Goal: Task Accomplishment & Management: Use online tool/utility

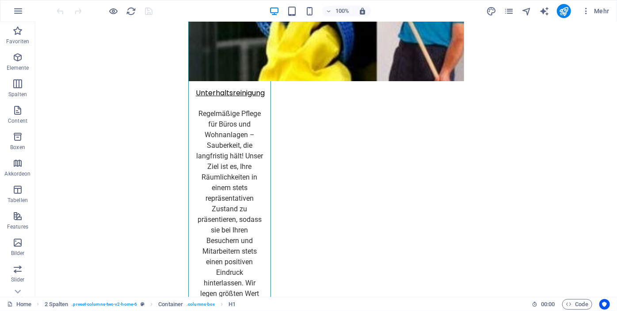
scroll to position [1883, 0]
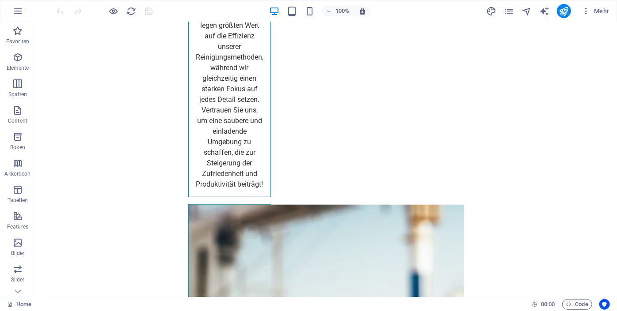
click at [598, 302] on div "Home 00 : 00 Code" at bounding box center [308, 304] width 617 height 14
click at [325, 138] on div "+ Abschnitt" at bounding box center [325, 138] width 43 height 15
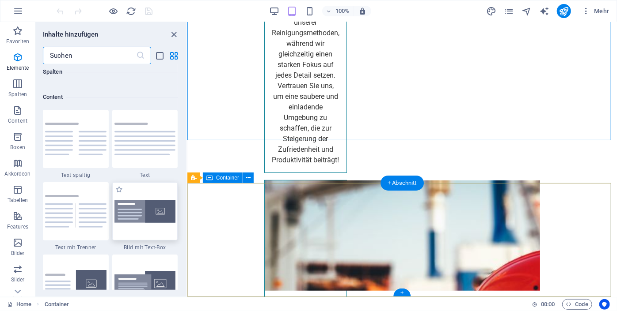
scroll to position [1545, 0]
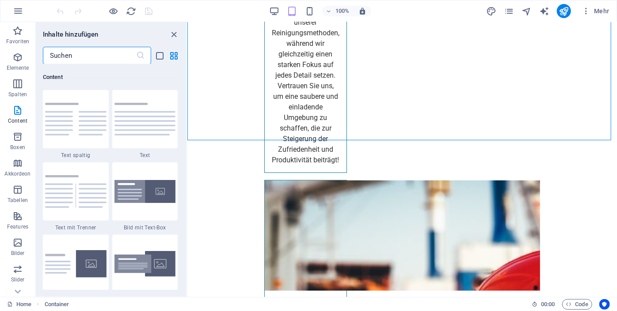
click at [108, 62] on input "text" at bounding box center [89, 56] width 93 height 18
drag, startPoint x: 108, startPoint y: 62, endPoint x: 118, endPoint y: 38, distance: 25.5
click at [118, 38] on div "Inhalte hinzufügen ​ Favoriten 1 Star Überschrift 1 Star Container Elemente 1 S…" at bounding box center [111, 159] width 151 height 275
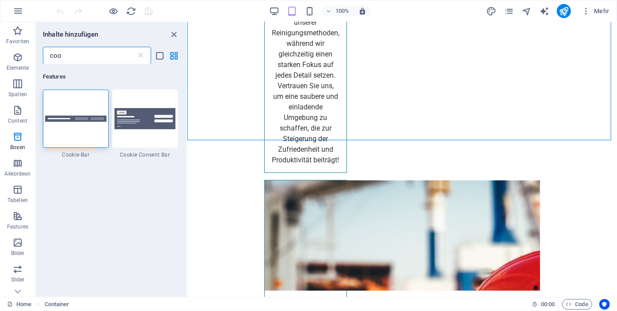
scroll to position [0, 0]
type input "coo"
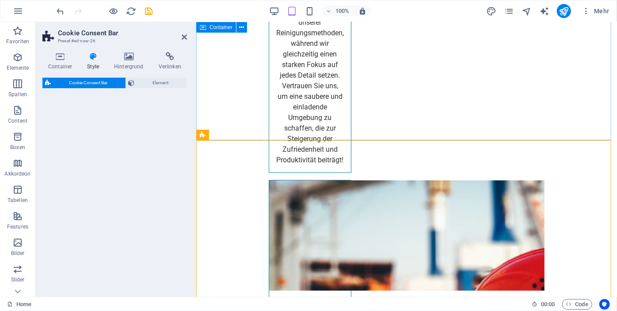
select select "rem"
select select "px"
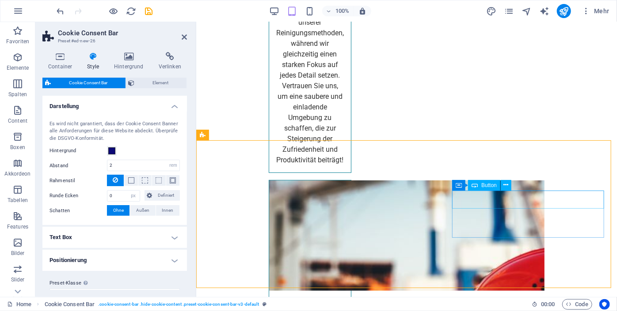
click at [479, 191] on div "Button" at bounding box center [484, 185] width 32 height 11
select select "%"
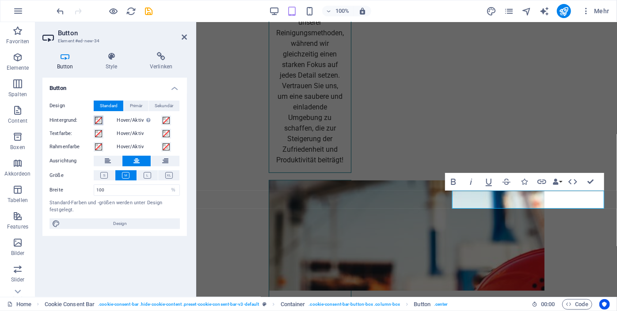
click at [98, 119] on span at bounding box center [98, 120] width 7 height 7
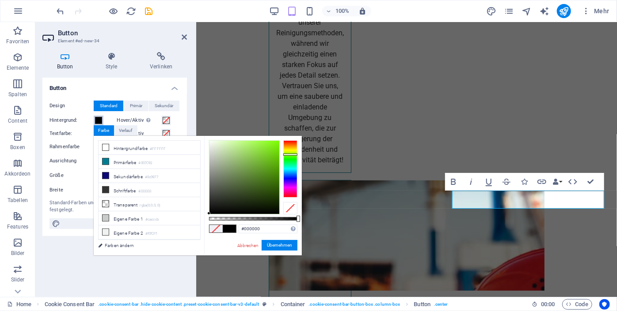
click at [291, 155] on div at bounding box center [290, 168] width 14 height 57
click at [252, 141] on div at bounding box center [244, 177] width 70 height 73
click at [252, 140] on div at bounding box center [251, 140] width 3 height 3
click at [253, 144] on div at bounding box center [244, 177] width 70 height 73
type input "#b1f76f"
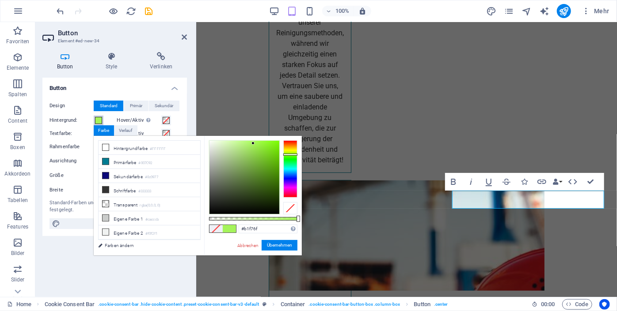
click at [247, 143] on div at bounding box center [244, 177] width 70 height 73
click at [281, 243] on button "Übernehmen" at bounding box center [279, 245] width 36 height 11
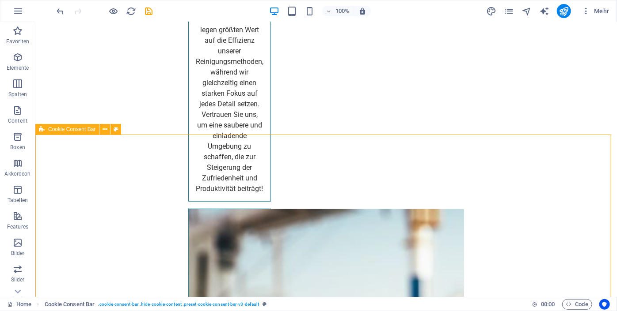
scroll to position [1881, 0]
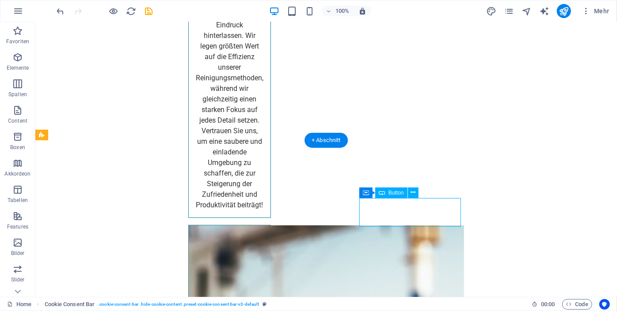
select select "%"
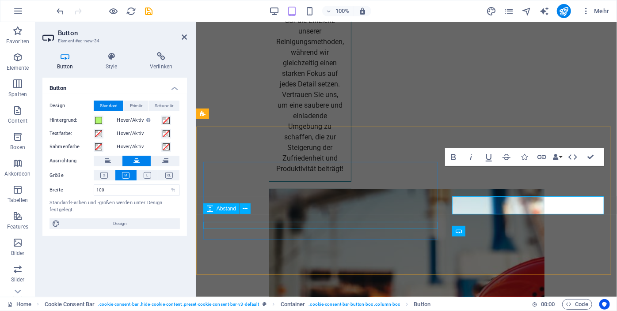
scroll to position [1828, 0]
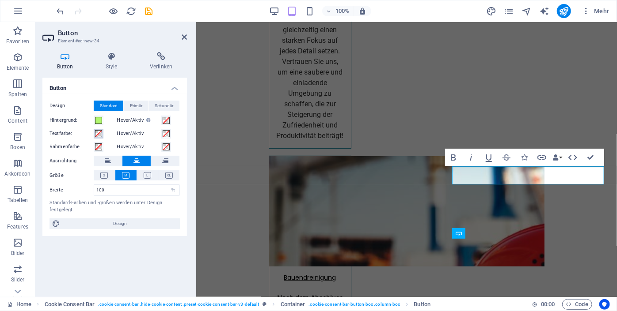
click at [98, 134] on span at bounding box center [98, 133] width 7 height 7
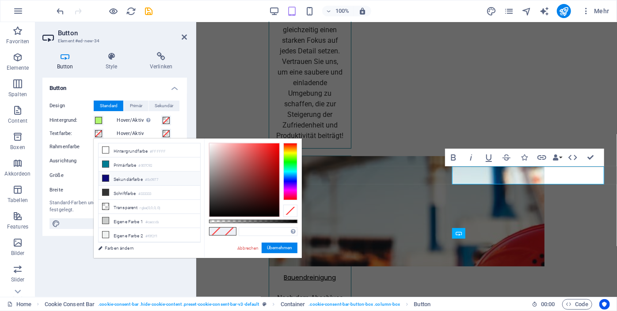
click at [104, 175] on icon at bounding box center [105, 178] width 6 height 6
type input "#0c0977"
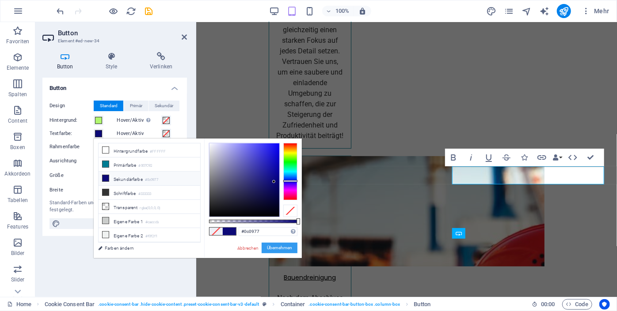
click at [267, 246] on button "Übernehmen" at bounding box center [279, 248] width 36 height 11
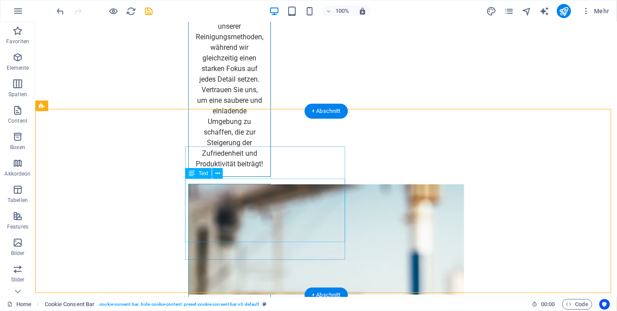
scroll to position [1905, 0]
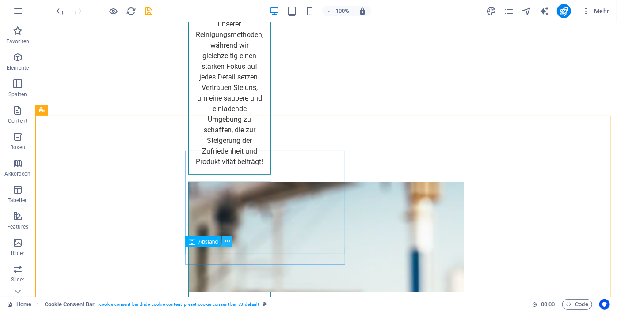
click at [226, 245] on icon at bounding box center [227, 241] width 5 height 9
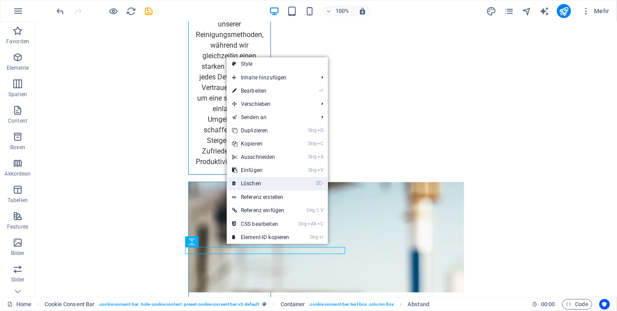
click at [260, 179] on link "⌦ Löschen" at bounding box center [261, 183] width 68 height 13
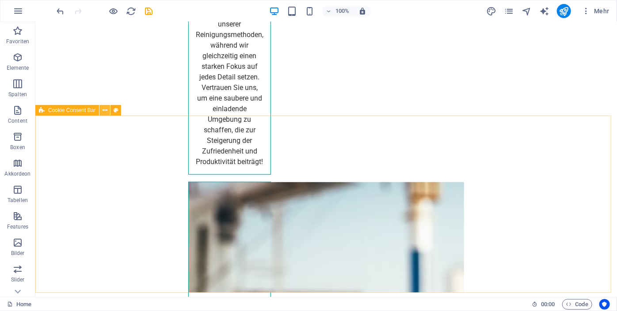
click at [104, 111] on icon at bounding box center [104, 110] width 5 height 9
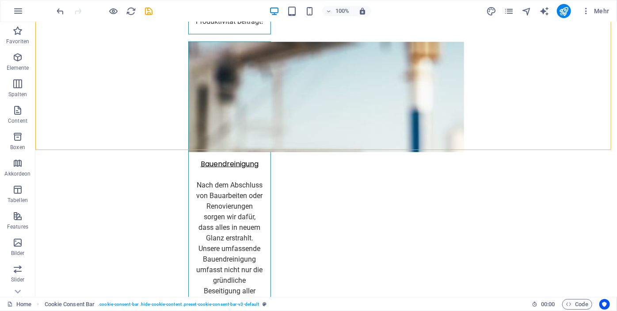
scroll to position [2048, 0]
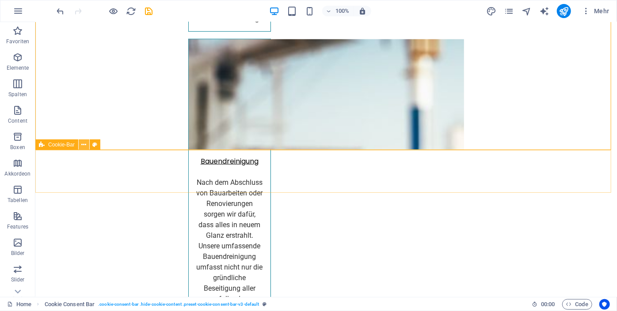
click at [84, 143] on icon at bounding box center [84, 144] width 5 height 9
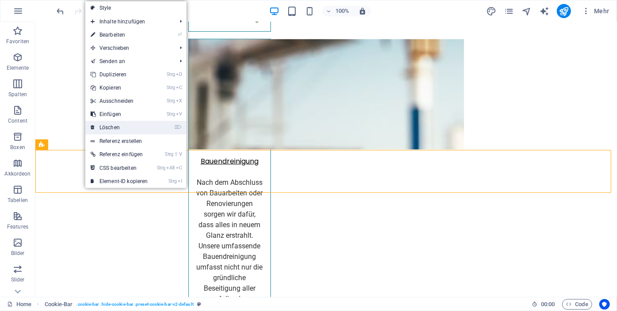
click at [126, 127] on link "⌦ Löschen" at bounding box center [119, 127] width 68 height 13
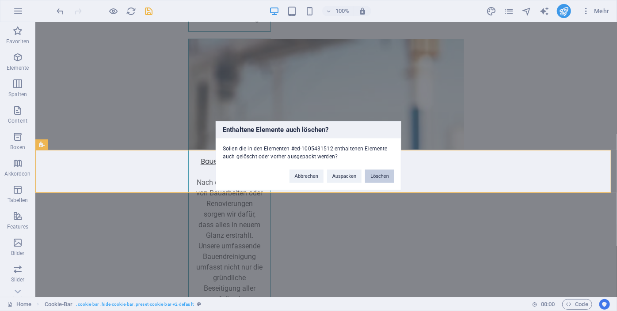
click at [373, 174] on button "Löschen" at bounding box center [379, 176] width 29 height 13
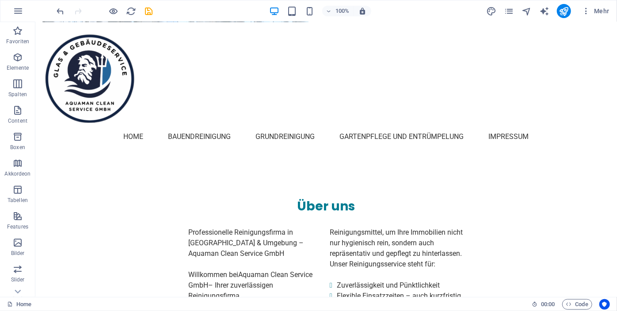
scroll to position [0, 0]
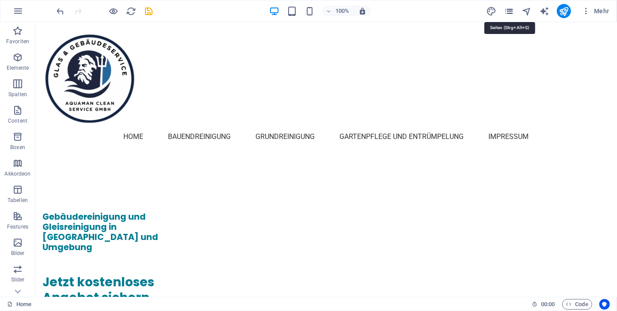
click at [506, 11] on icon "pages" at bounding box center [508, 11] width 10 height 10
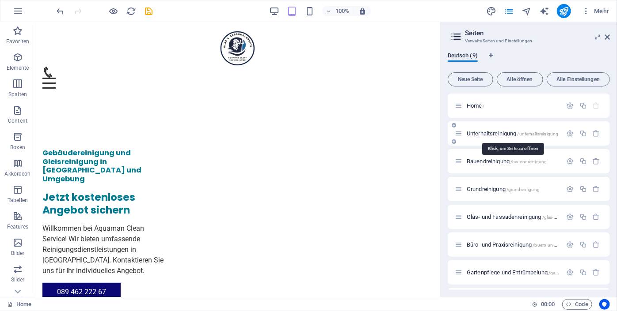
click at [493, 131] on span "Unterhaltsreinigung /unterhaltsreinigung" at bounding box center [511, 133] width 91 height 7
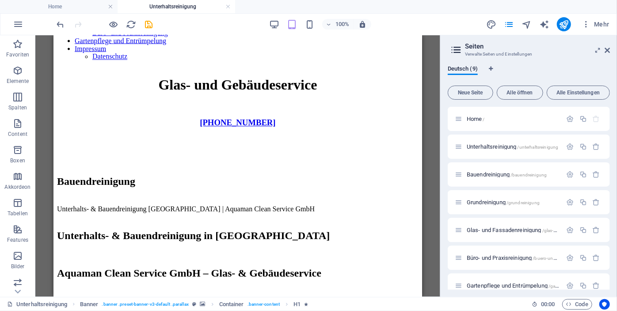
scroll to position [942, 0]
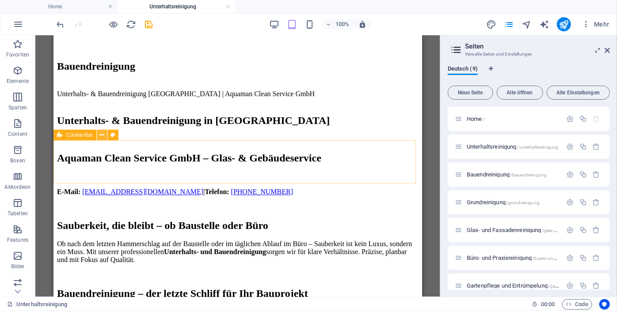
click at [102, 136] on icon at bounding box center [102, 135] width 5 height 9
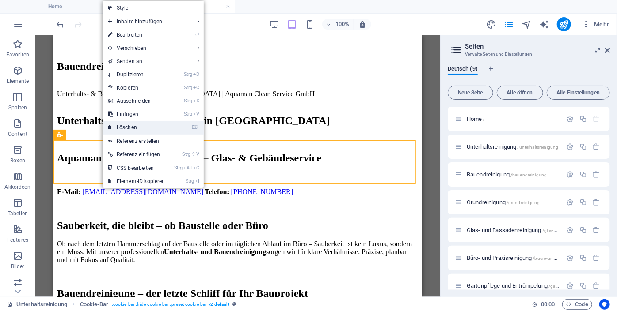
click at [134, 125] on link "⌦ Löschen" at bounding box center [136, 127] width 68 height 13
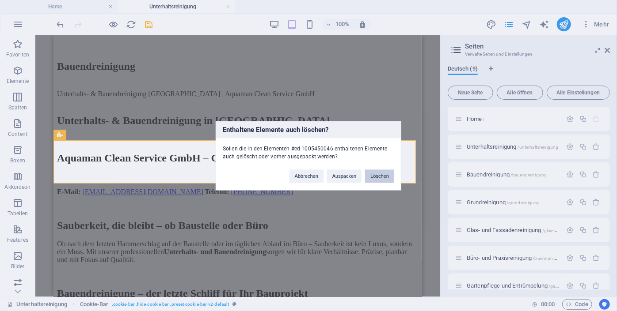
click at [373, 177] on button "Löschen" at bounding box center [379, 176] width 29 height 13
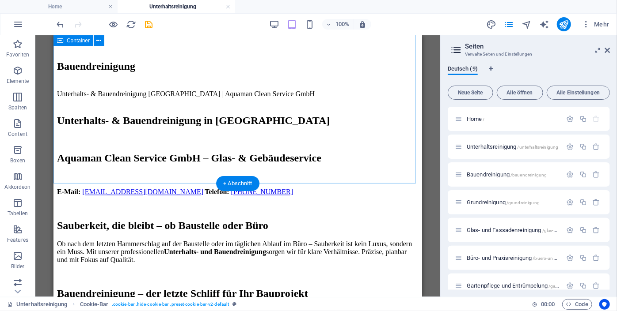
scroll to position [900, 0]
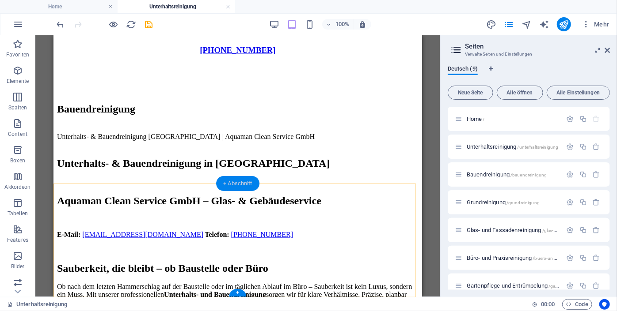
click at [239, 181] on div "+ Abschnitt" at bounding box center [237, 183] width 43 height 15
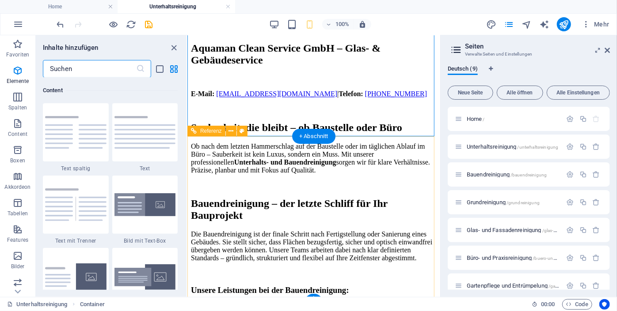
scroll to position [1545, 0]
click at [313, 132] on div "+ Abschnitt" at bounding box center [313, 136] width 43 height 15
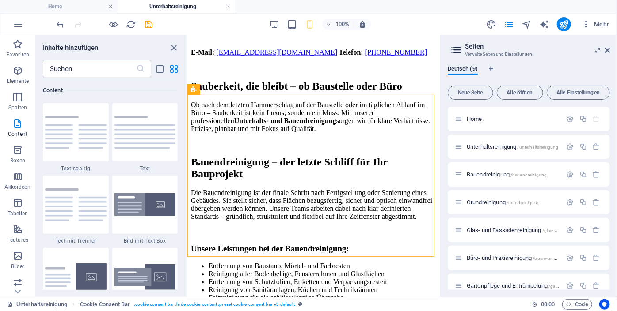
scroll to position [939, 0]
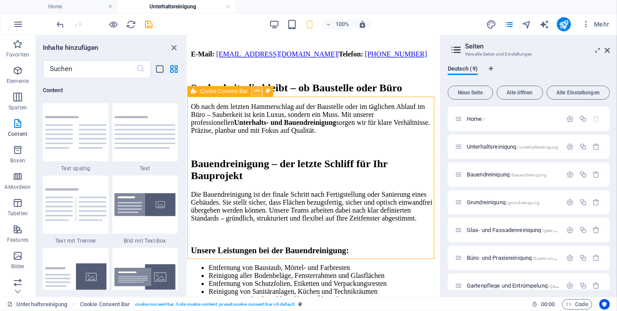
click at [255, 95] on icon at bounding box center [256, 91] width 5 height 9
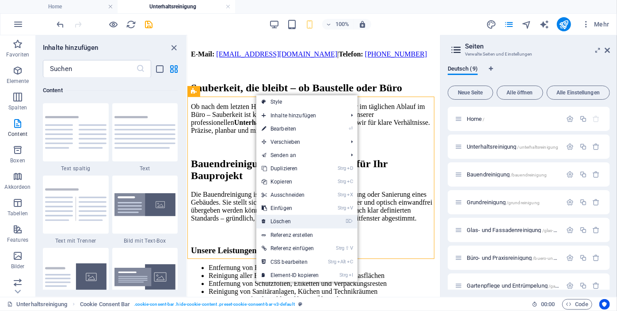
click at [273, 221] on link "⌦ Löschen" at bounding box center [290, 221] width 68 height 13
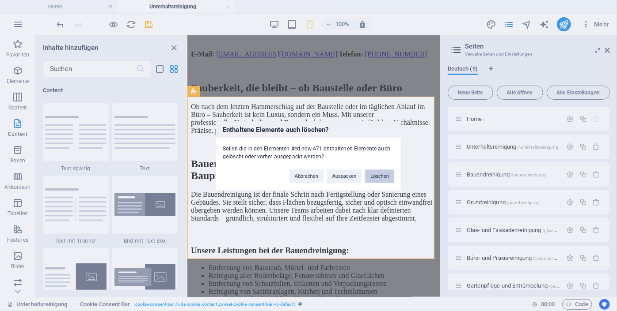
click at [381, 176] on button "Löschen" at bounding box center [379, 176] width 29 height 13
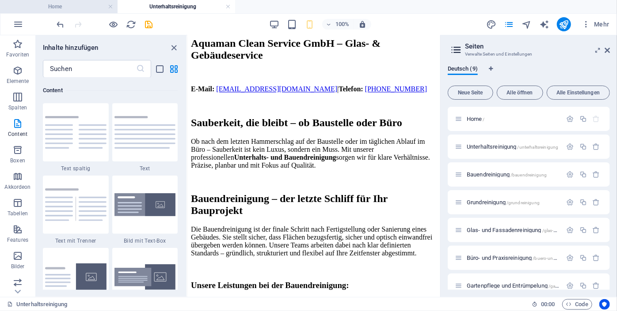
click at [60, 5] on h4 "Home" at bounding box center [58, 7] width 117 height 10
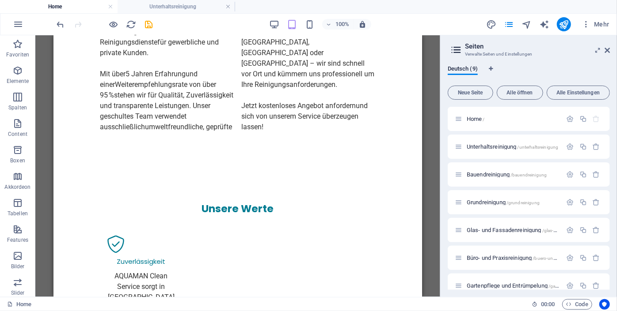
scroll to position [1925, 0]
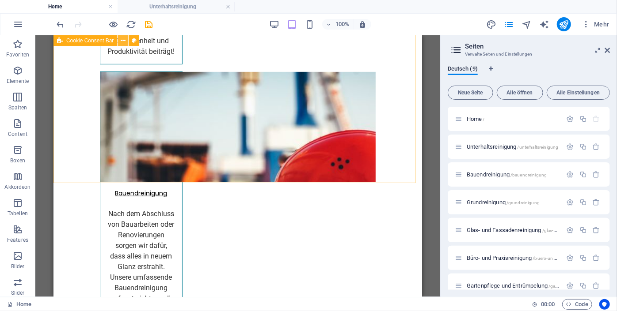
click at [122, 40] on icon at bounding box center [123, 40] width 5 height 9
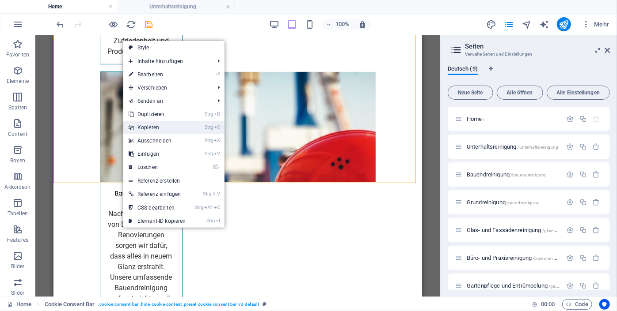
click at [161, 127] on link "Strg C Kopieren" at bounding box center [157, 127] width 68 height 13
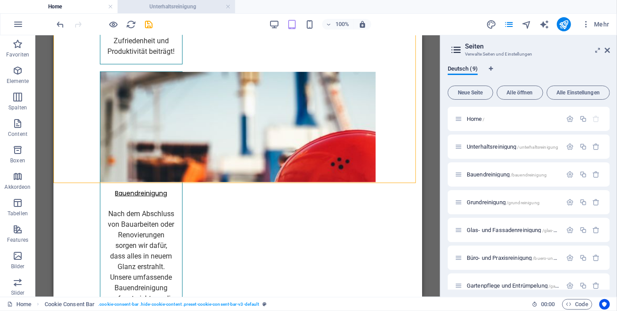
click at [159, 12] on li "Unterhaltsreinigung" at bounding box center [175, 6] width 117 height 13
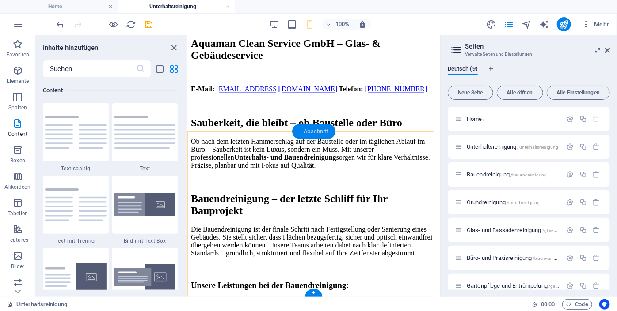
click at [309, 129] on div "+ Abschnitt" at bounding box center [313, 131] width 43 height 15
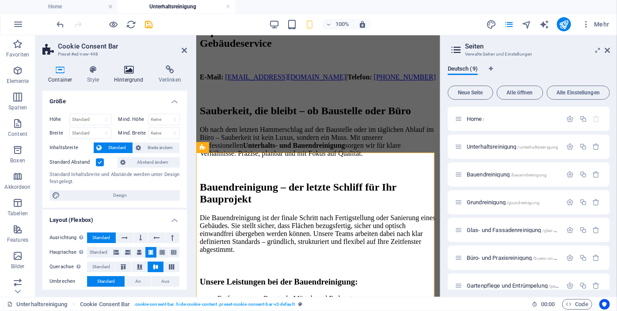
click at [126, 70] on icon at bounding box center [128, 69] width 41 height 9
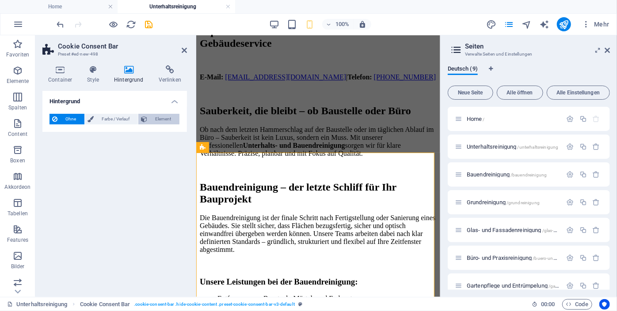
click at [150, 117] on span "Element" at bounding box center [163, 119] width 27 height 11
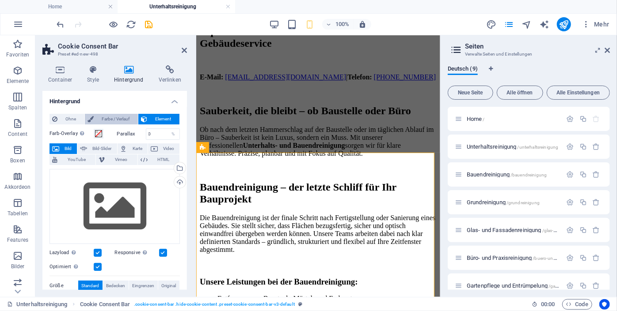
click at [117, 120] on span "Farbe / Verlauf" at bounding box center [115, 119] width 39 height 11
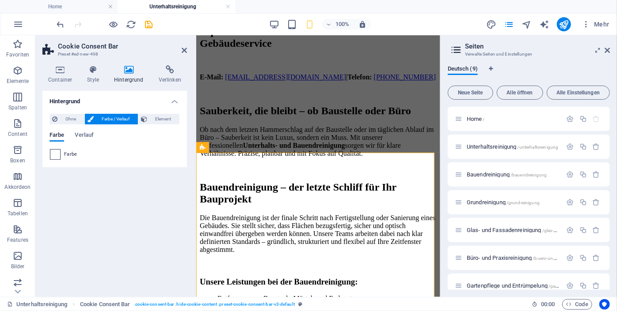
click at [56, 157] on span at bounding box center [55, 155] width 10 height 10
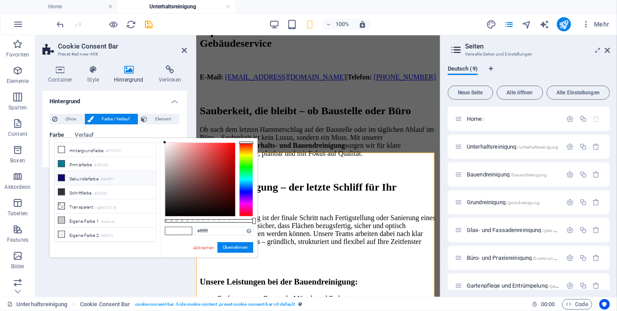
click at [61, 175] on icon at bounding box center [61, 178] width 6 height 6
type input "#0c0977"
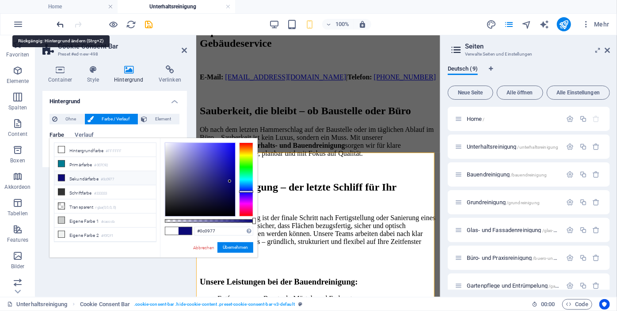
click at [61, 24] on icon "undo" at bounding box center [61, 24] width 10 height 10
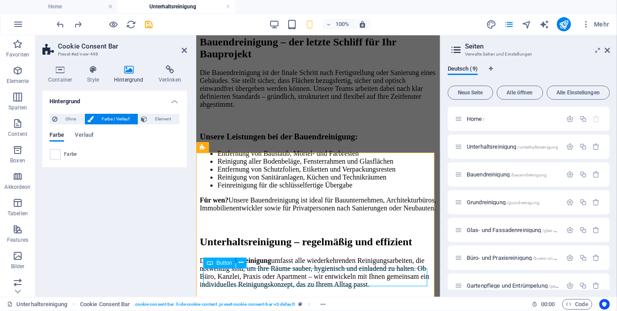
select select "%"
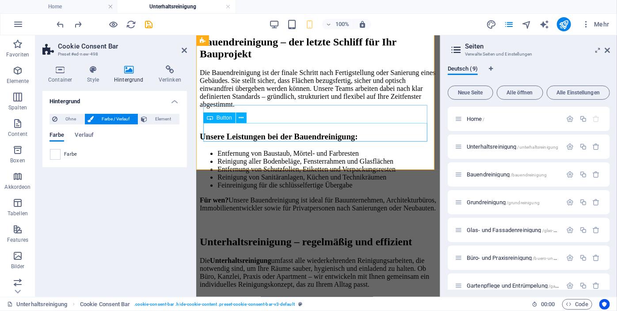
select select "%"
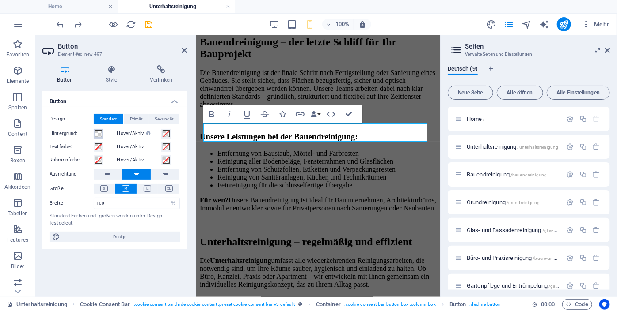
click at [99, 136] on span at bounding box center [98, 133] width 7 height 7
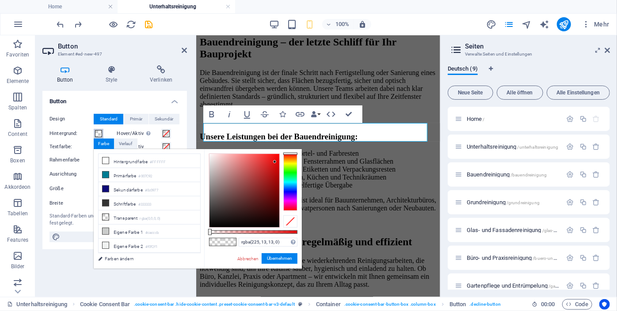
click at [275, 162] on div at bounding box center [244, 190] width 70 height 73
type input "rgba(242, 22, 22, 0)"
click at [272, 157] on div at bounding box center [244, 190] width 70 height 73
click at [265, 265] on div "rgba(242, 22, 22, 0) Unterstützte Formate: #0852ed rgb(8, 82, 237) rgba(8, 82, …" at bounding box center [253, 273] width 98 height 248
click at [268, 259] on button "Übernehmen" at bounding box center [279, 259] width 36 height 11
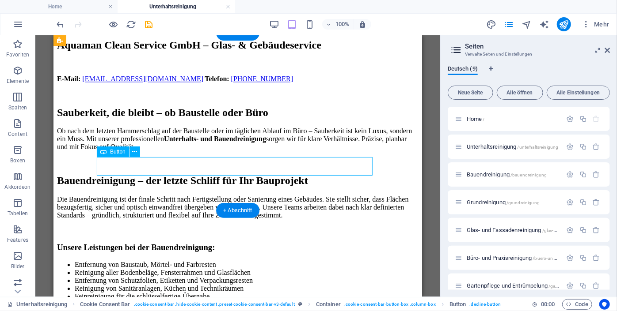
select select "%"
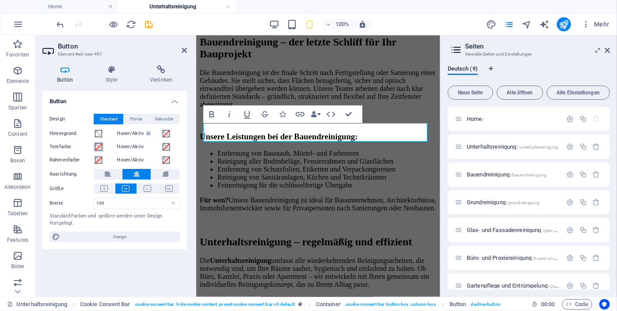
click at [97, 146] on span at bounding box center [98, 147] width 7 height 7
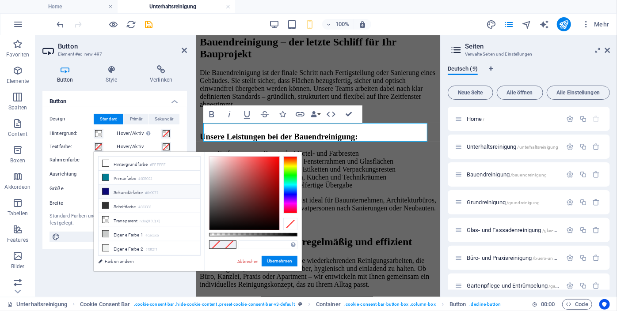
click at [105, 191] on icon at bounding box center [105, 192] width 6 height 6
type input "#0c0977"
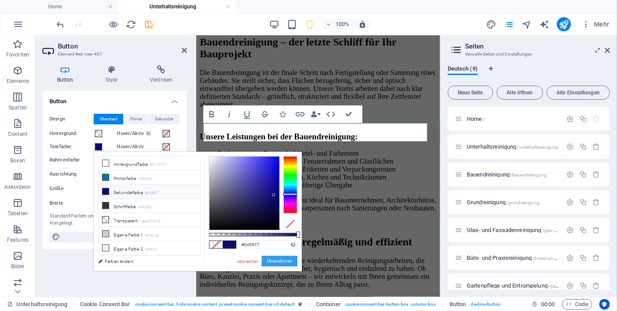
click at [281, 260] on button "Übernehmen" at bounding box center [279, 261] width 36 height 11
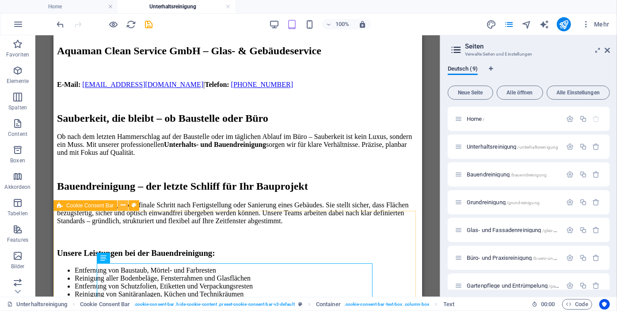
click at [121, 208] on icon at bounding box center [123, 205] width 5 height 9
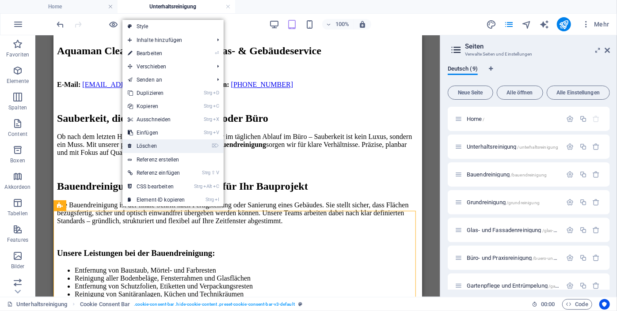
click at [158, 149] on link "⌦ Löschen" at bounding box center [156, 146] width 68 height 13
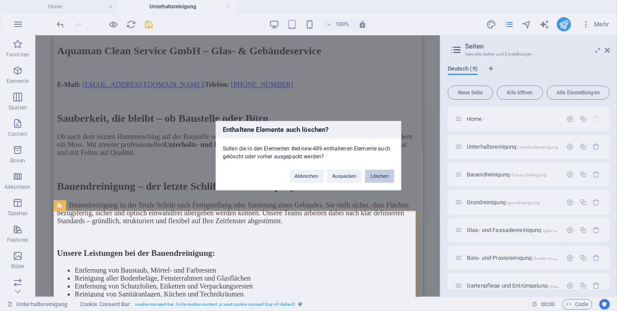
click at [385, 180] on button "Löschen" at bounding box center [379, 176] width 29 height 13
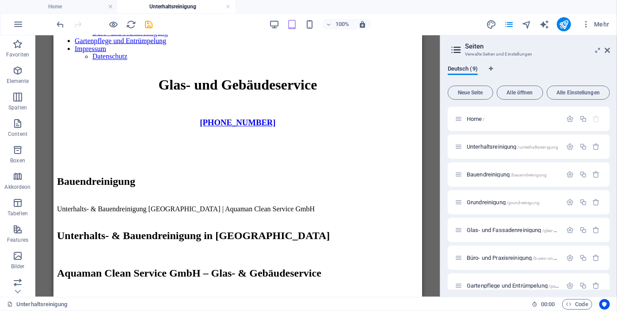
scroll to position [762, 0]
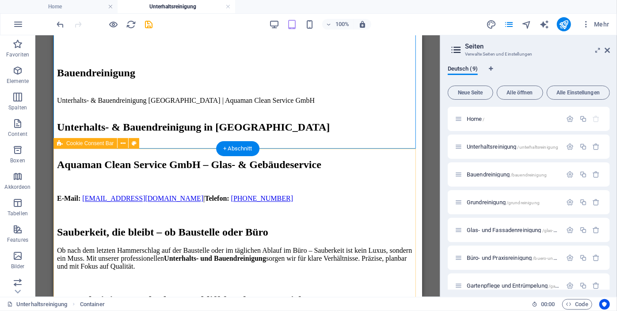
scroll to position [934, 0]
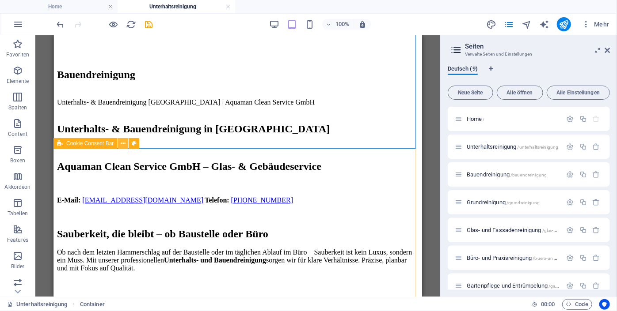
click at [125, 145] on icon at bounding box center [123, 143] width 5 height 9
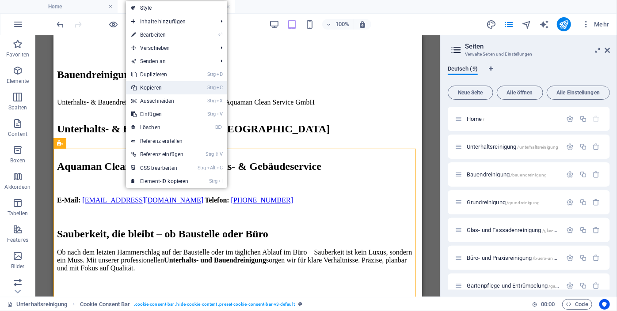
click at [160, 90] on link "Strg C Kopieren" at bounding box center [160, 87] width 68 height 13
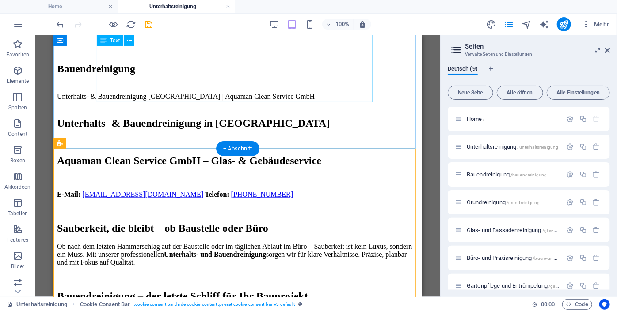
scroll to position [73, 0]
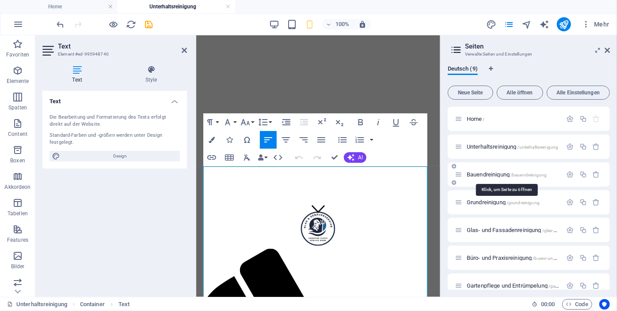
click at [478, 177] on span "Bauendreinigung /bauendreinigung" at bounding box center [506, 174] width 80 height 7
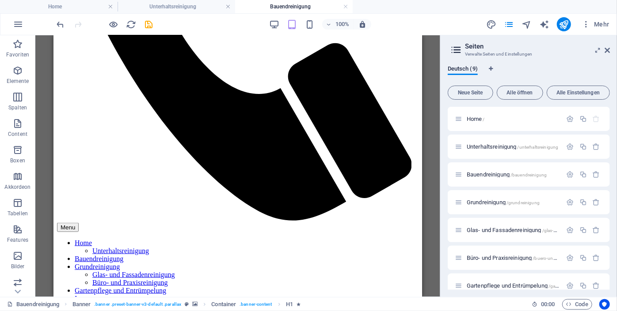
scroll to position [1203, 0]
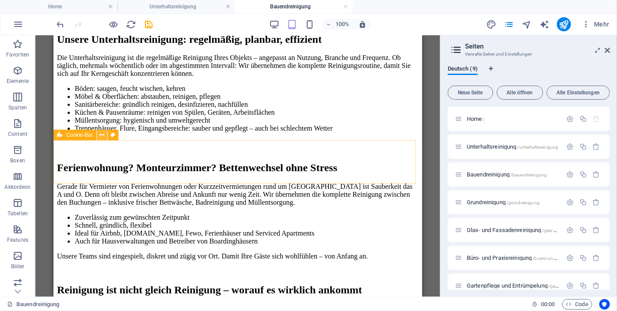
click at [104, 135] on icon at bounding box center [102, 135] width 5 height 9
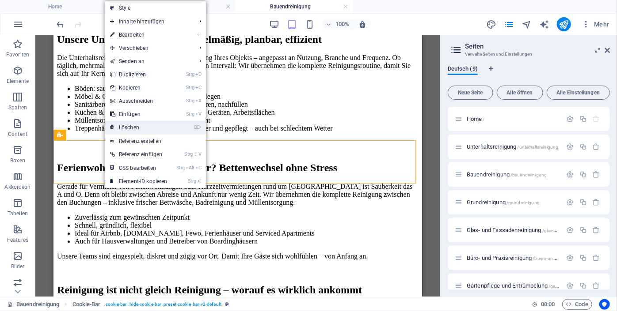
click at [138, 126] on link "⌦ Löschen" at bounding box center [139, 127] width 68 height 13
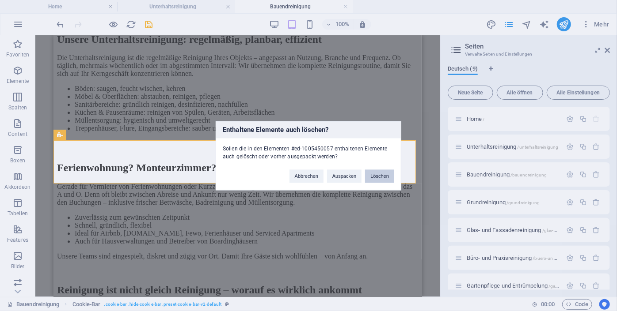
click at [373, 176] on button "Löschen" at bounding box center [379, 176] width 29 height 13
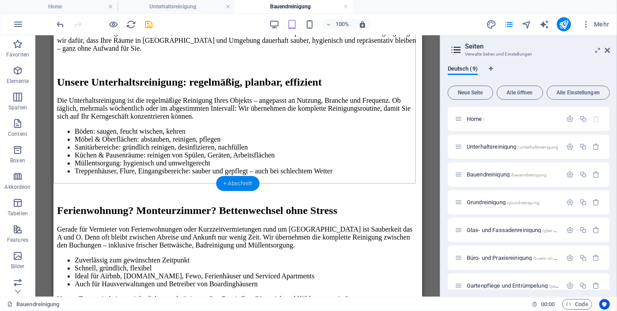
click at [243, 182] on div "+ Abschnitt" at bounding box center [237, 183] width 43 height 15
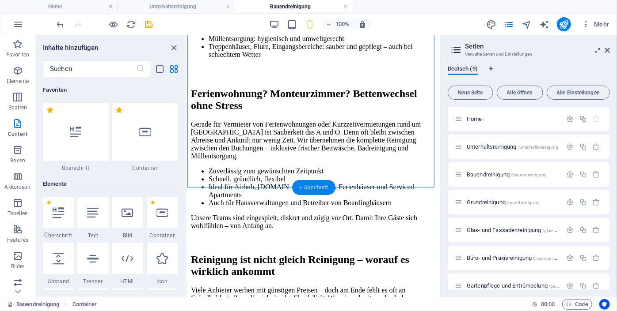
click at [303, 182] on div "+ Abschnitt" at bounding box center [313, 187] width 43 height 15
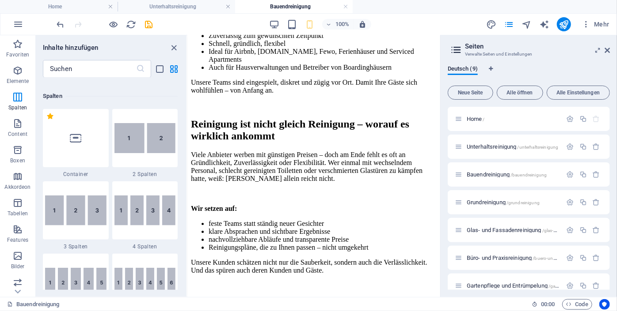
scroll to position [1291, 0]
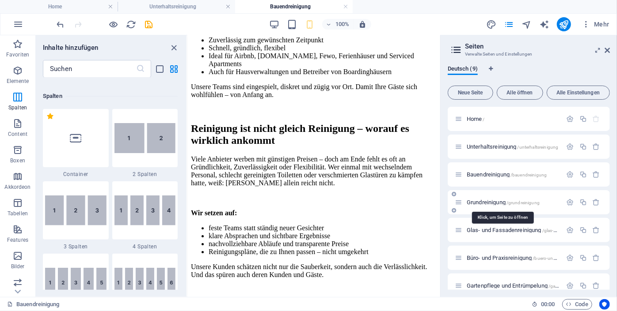
click at [478, 202] on span "Grundreinigung /grundreinigung" at bounding box center [502, 202] width 73 height 7
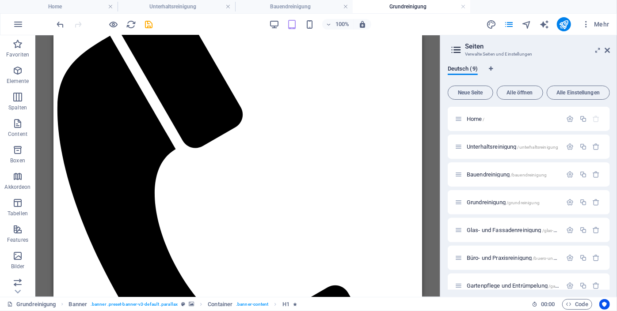
scroll to position [667, 0]
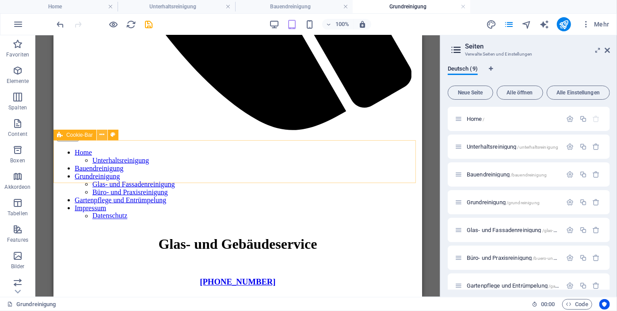
click at [103, 134] on icon at bounding box center [102, 134] width 5 height 9
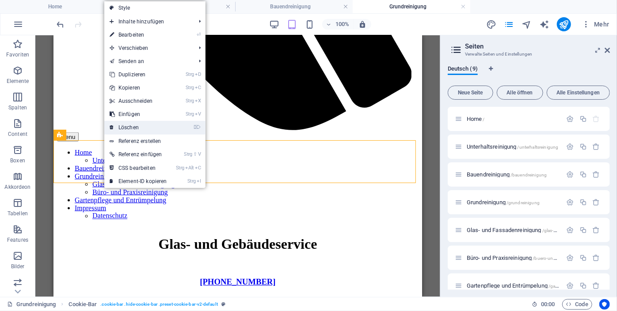
click at [136, 129] on link "⌦ Löschen" at bounding box center [138, 127] width 68 height 13
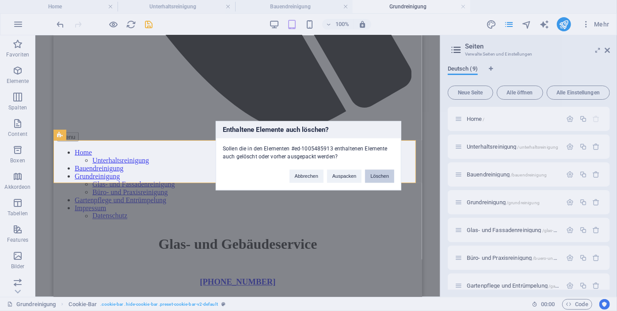
click at [376, 174] on button "Löschen" at bounding box center [379, 176] width 29 height 13
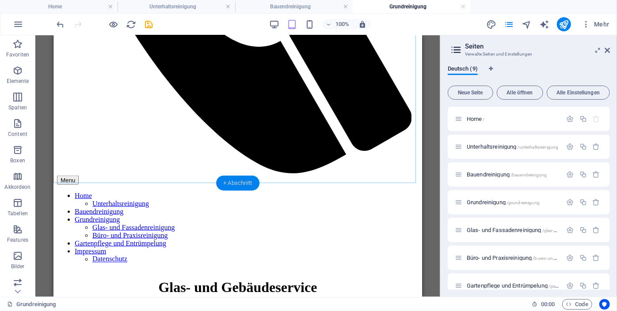
click at [249, 182] on div "+ Abschnitt" at bounding box center [237, 183] width 43 height 15
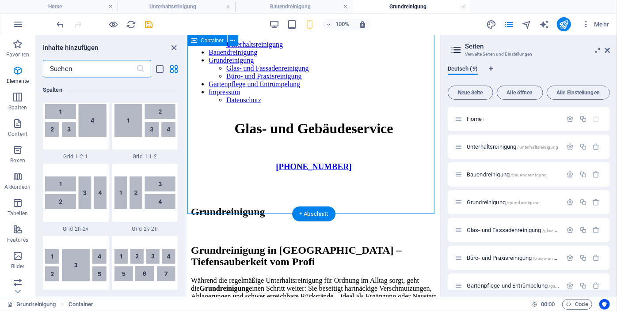
scroll to position [1545, 0]
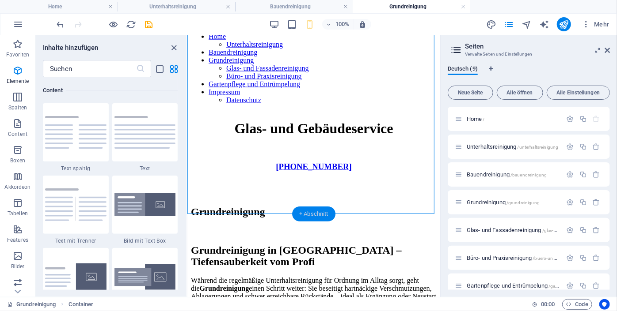
click at [321, 210] on div "+ Abschnitt" at bounding box center [313, 214] width 43 height 15
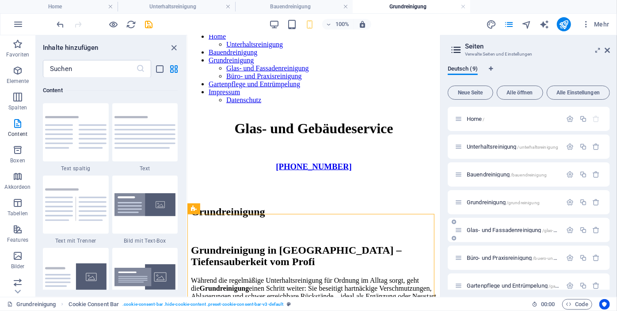
click at [483, 230] on span "Glas- und Fassadenreinigung /glas-und-fassadenreinigung" at bounding box center [533, 230] width 134 height 7
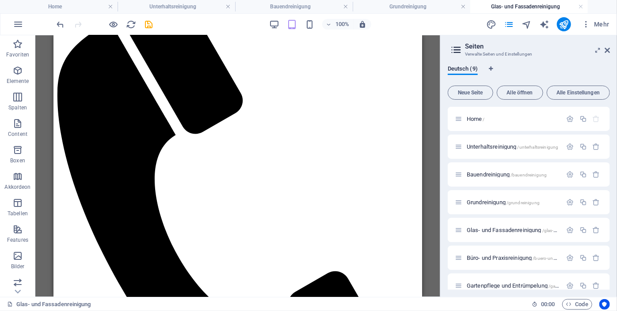
scroll to position [642, 0]
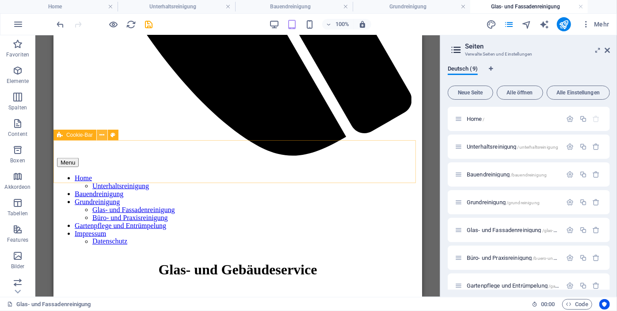
click at [100, 136] on icon at bounding box center [102, 135] width 5 height 9
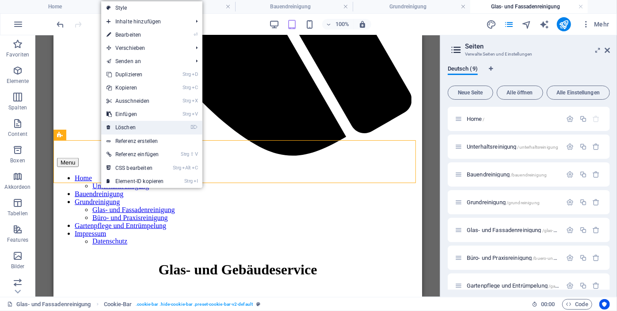
click at [129, 128] on link "⌦ Löschen" at bounding box center [135, 127] width 68 height 13
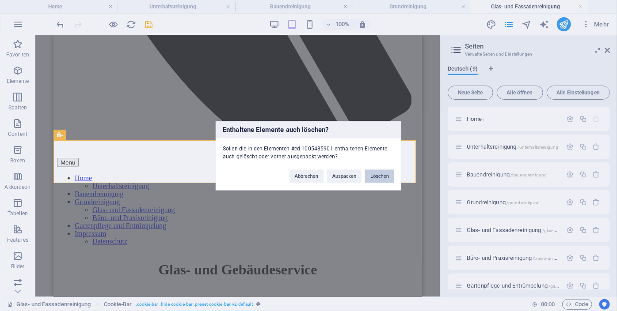
click at [378, 175] on button "Löschen" at bounding box center [379, 176] width 29 height 13
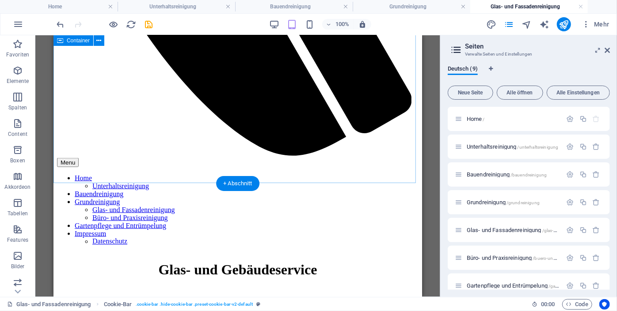
scroll to position [599, 0]
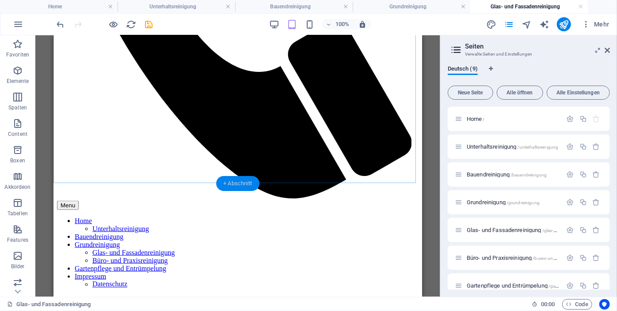
click at [237, 185] on div "+ Abschnitt" at bounding box center [237, 183] width 43 height 15
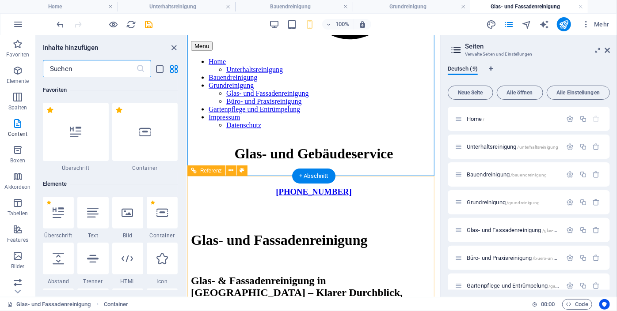
scroll to position [4, 0]
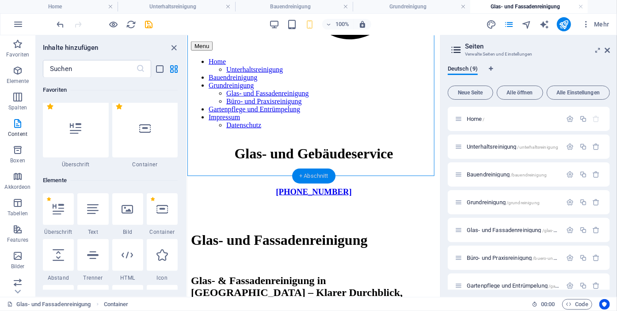
click at [300, 171] on div "+ Abschnitt" at bounding box center [313, 176] width 43 height 15
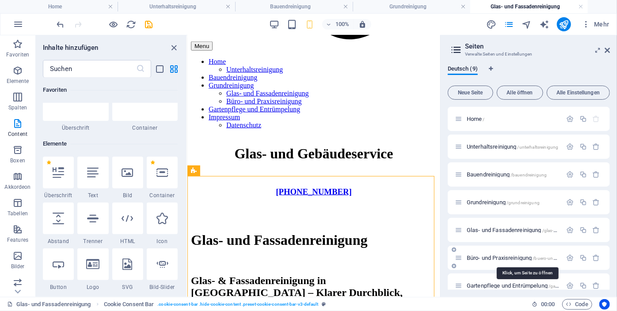
click at [483, 257] on span "Büro- und Praxisreinigung /buero-und-praxisreinigung" at bounding box center [526, 258] width 121 height 7
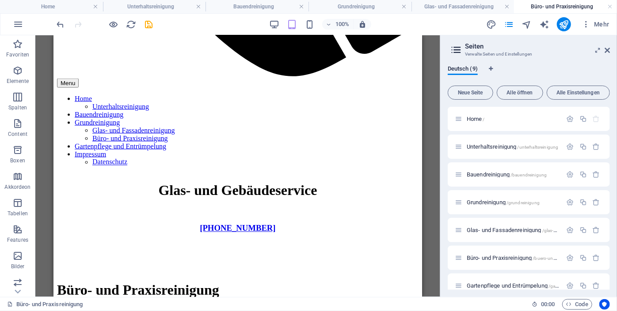
scroll to position [723, 0]
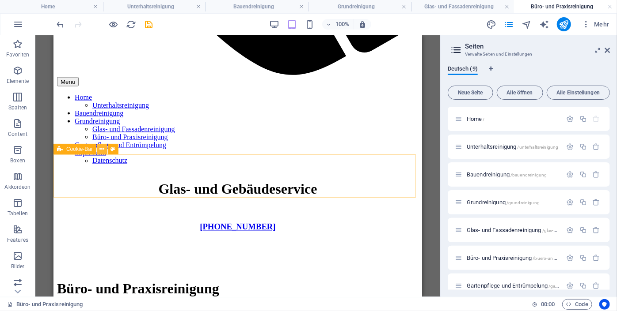
click at [102, 149] on icon at bounding box center [102, 149] width 5 height 9
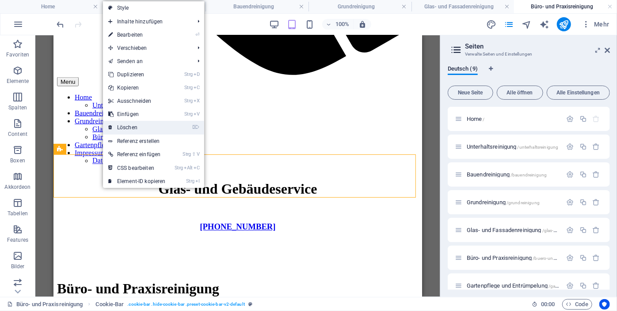
click at [144, 130] on link "⌦ Löschen" at bounding box center [137, 127] width 68 height 13
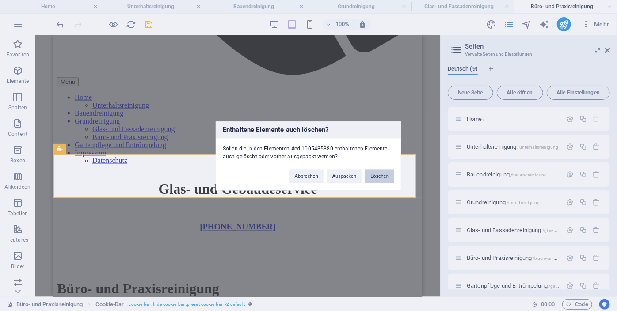
click at [375, 173] on button "Löschen" at bounding box center [379, 176] width 29 height 13
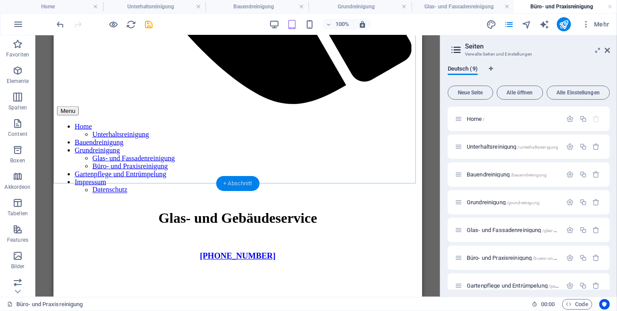
click at [230, 180] on div "+ Abschnitt" at bounding box center [237, 183] width 43 height 15
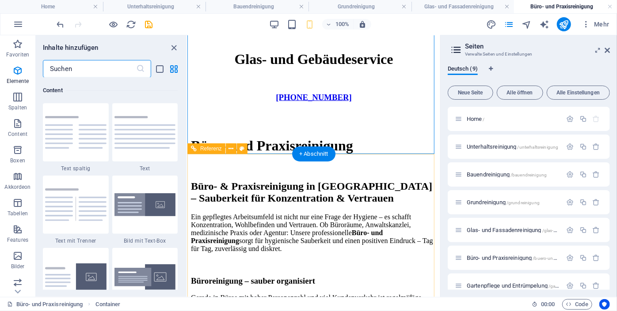
scroll to position [1545, 0]
click at [304, 157] on div "+ Abschnitt" at bounding box center [313, 154] width 43 height 15
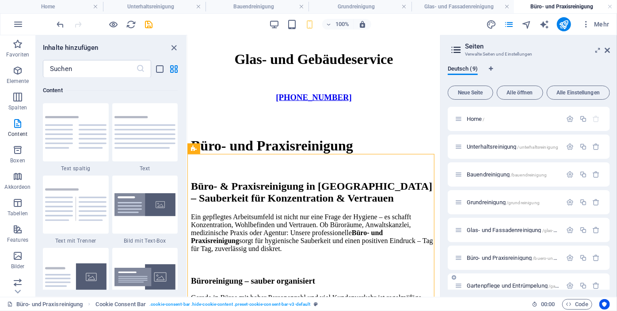
click at [495, 284] on span "Gartenpflege und Entrümpelung /gartenpflege-und-entruempelung" at bounding box center [541, 286] width 150 height 7
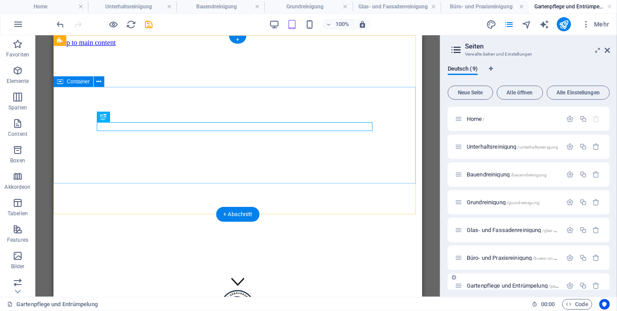
scroll to position [0, 0]
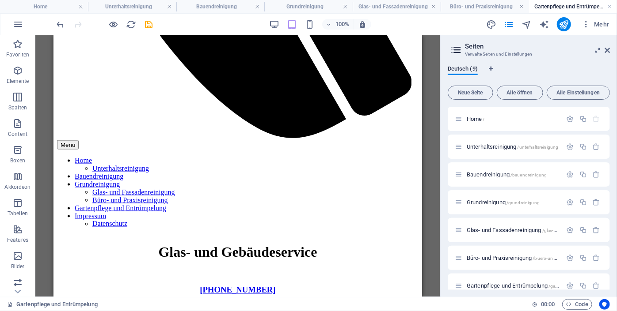
drag, startPoint x: 418, startPoint y: 52, endPoint x: 476, endPoint y: 264, distance: 219.3
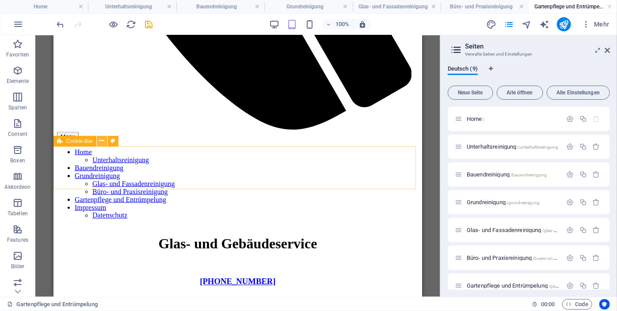
click at [100, 144] on icon at bounding box center [102, 140] width 5 height 9
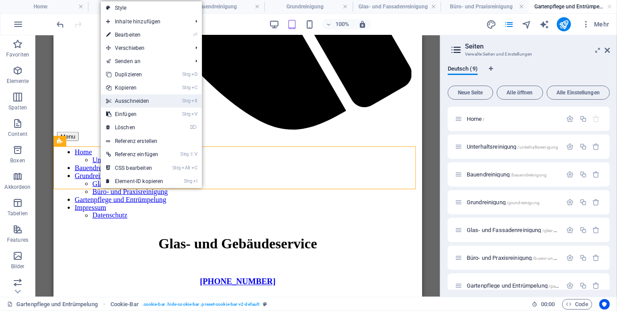
click at [145, 99] on link "Strg X Ausschneiden" at bounding box center [135, 101] width 68 height 13
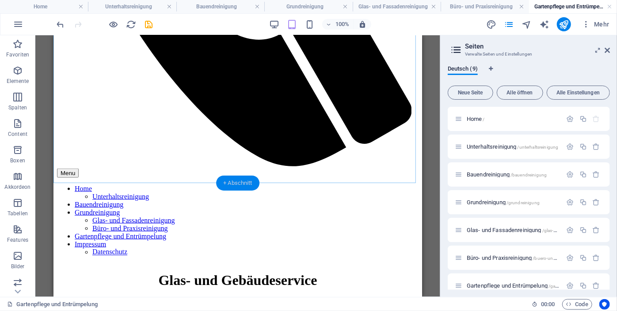
click at [234, 182] on div "+ Abschnitt" at bounding box center [237, 183] width 43 height 15
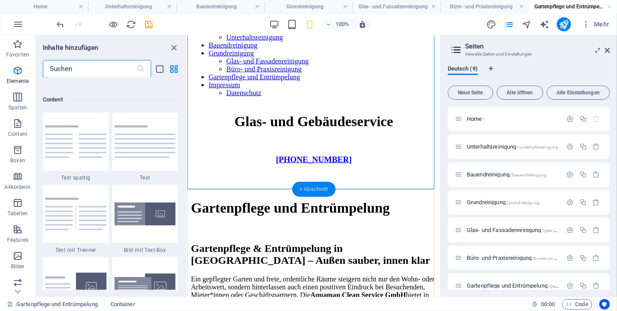
scroll to position [1545, 0]
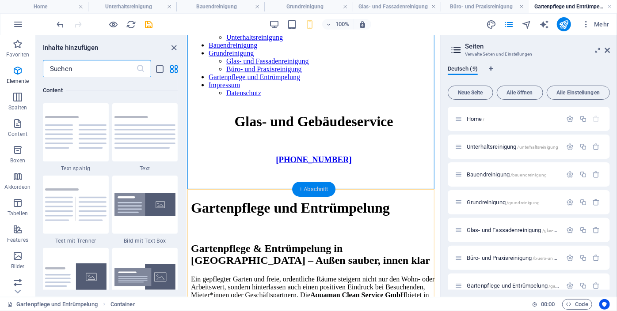
click at [303, 188] on div "+ Abschnitt" at bounding box center [313, 189] width 43 height 15
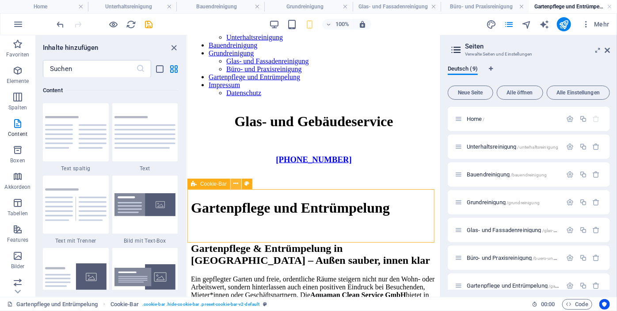
click at [237, 183] on icon at bounding box center [236, 183] width 5 height 9
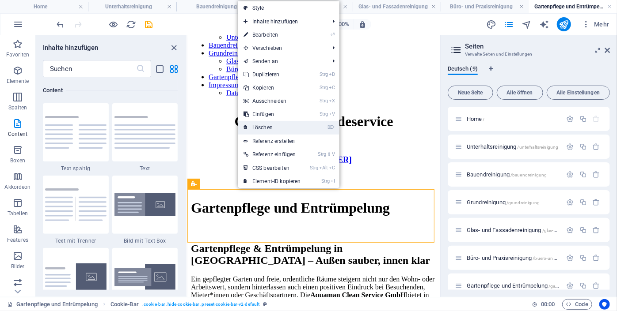
click at [265, 121] on link "⌦ Löschen" at bounding box center [272, 127] width 68 height 13
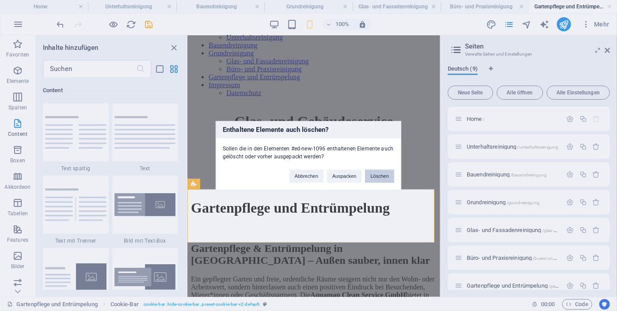
click at [382, 172] on button "Löschen" at bounding box center [379, 176] width 29 height 13
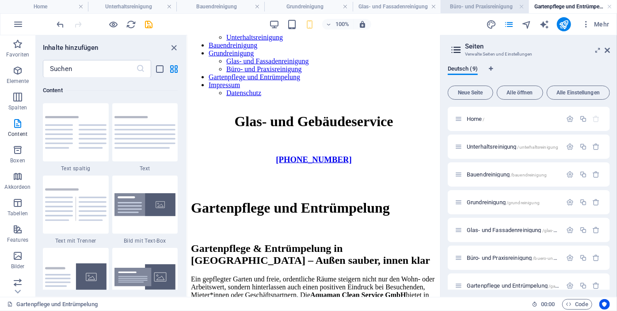
click at [461, 6] on h4 "Büro- und Praxisreinigung" at bounding box center [484, 7] width 88 height 10
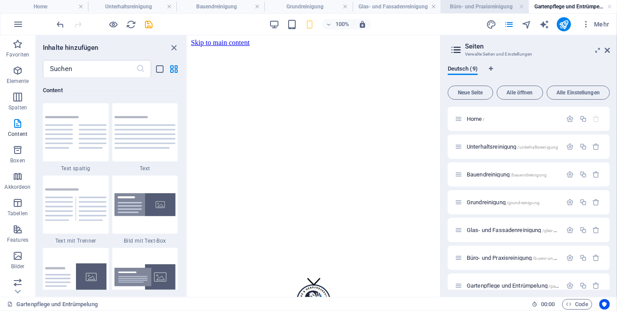
scroll to position [715, 0]
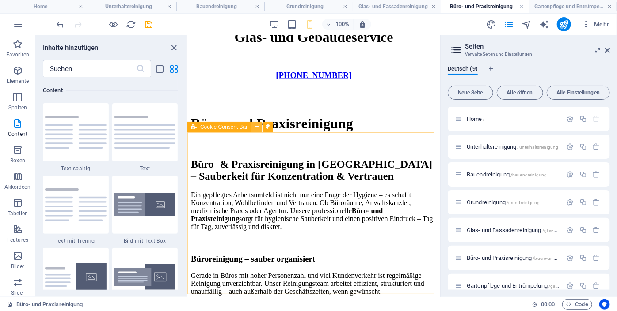
click at [253, 126] on button at bounding box center [256, 127] width 11 height 11
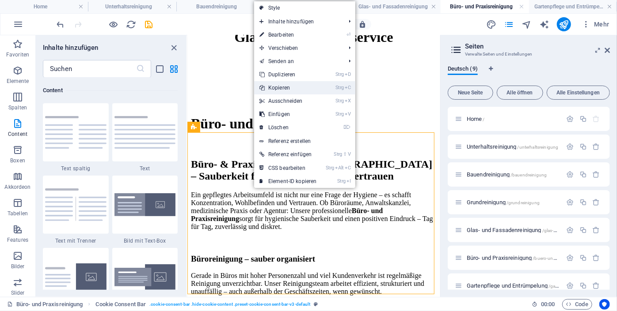
click at [284, 87] on link "Strg C Kopieren" at bounding box center [288, 87] width 68 height 13
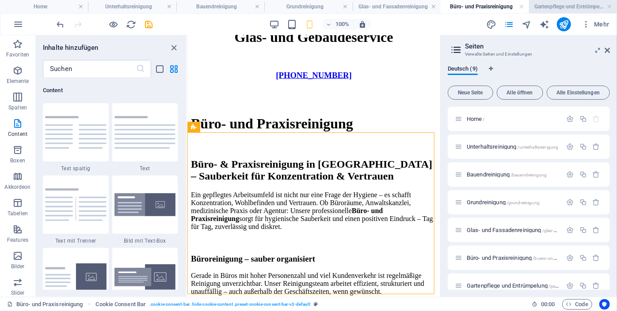
click at [559, 2] on h4 "Gartenpflege und Entrümpelung" at bounding box center [573, 7] width 88 height 10
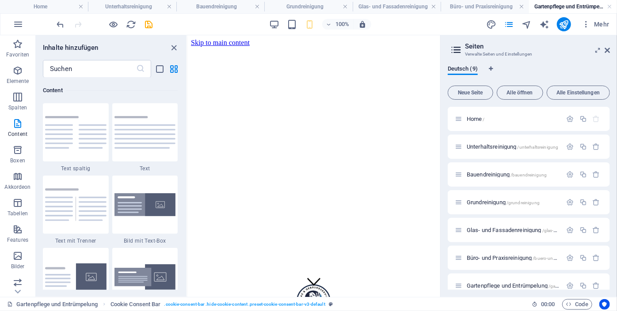
scroll to position [631, 0]
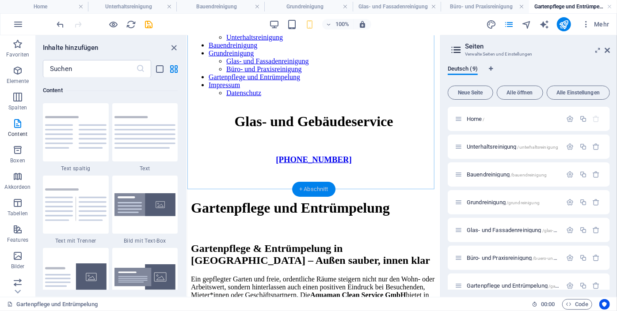
click at [311, 186] on div "+ Abschnitt" at bounding box center [313, 189] width 43 height 15
click at [312, 187] on div "+ Abschnitt" at bounding box center [313, 189] width 43 height 15
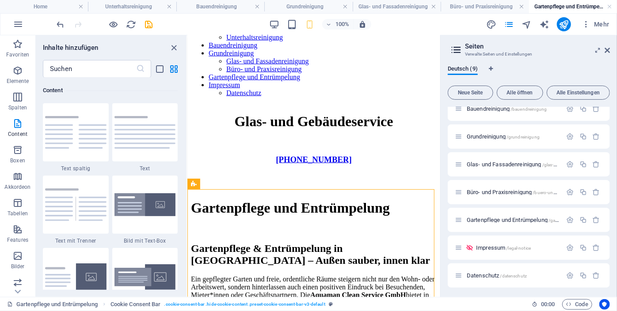
scroll to position [67, 0]
click at [490, 246] on span "Impressum /legal-notice" at bounding box center [503, 247] width 55 height 7
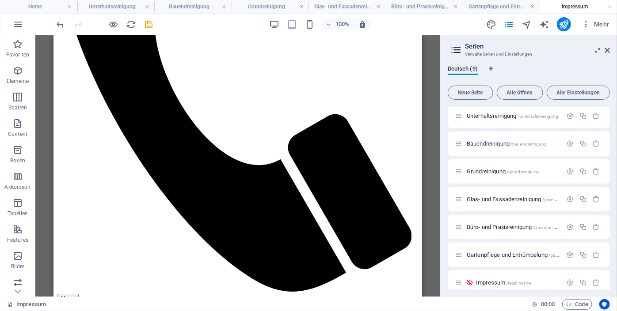
scroll to position [286, 0]
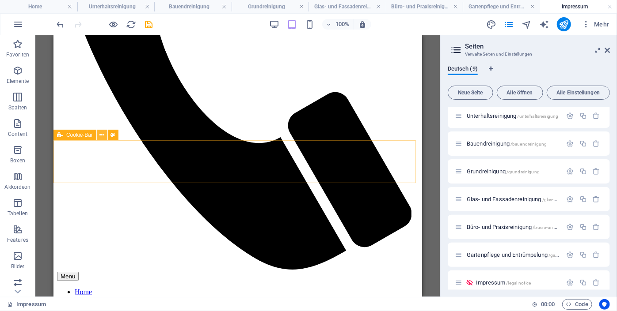
click at [101, 135] on icon at bounding box center [102, 135] width 5 height 9
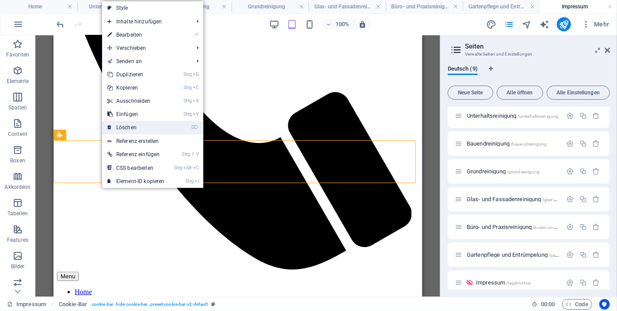
click at [136, 128] on link "⌦ Löschen" at bounding box center [136, 127] width 68 height 13
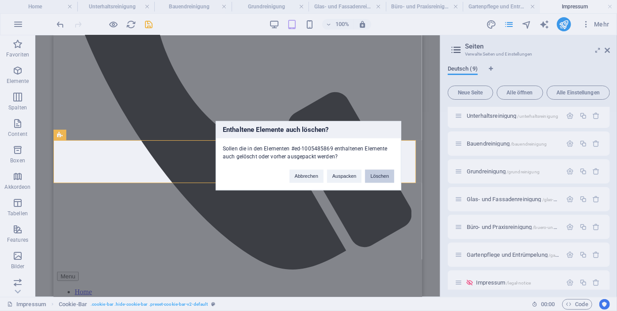
click at [387, 179] on button "Löschen" at bounding box center [379, 176] width 29 height 13
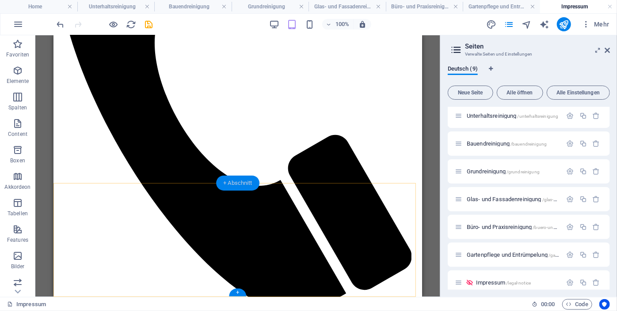
click at [254, 187] on div "+ Abschnitt" at bounding box center [237, 183] width 43 height 15
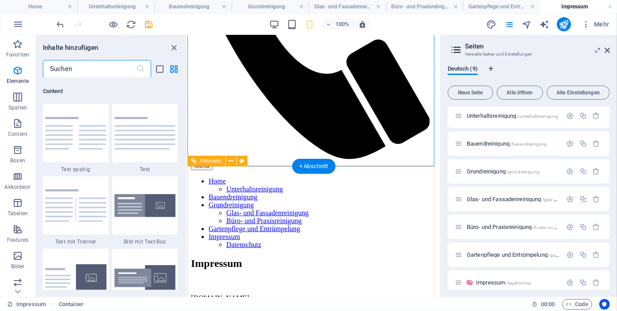
scroll to position [1545, 0]
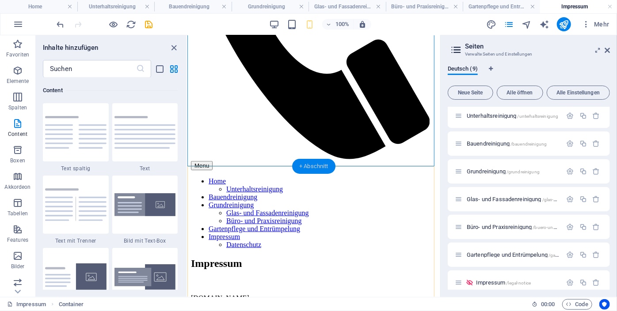
click at [303, 164] on div "+ Abschnitt" at bounding box center [313, 166] width 43 height 15
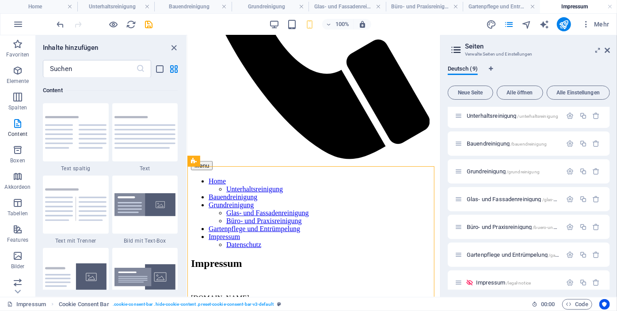
scroll to position [67, 0]
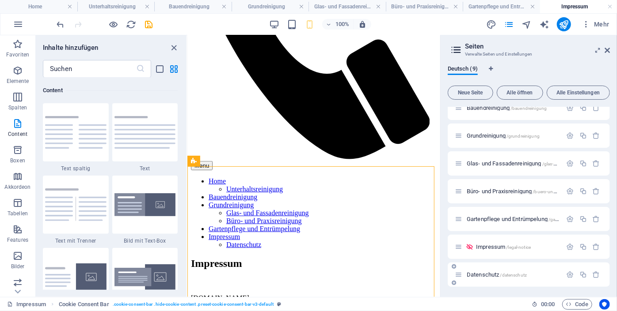
click at [501, 273] on span "/datenschutz" at bounding box center [513, 275] width 27 height 5
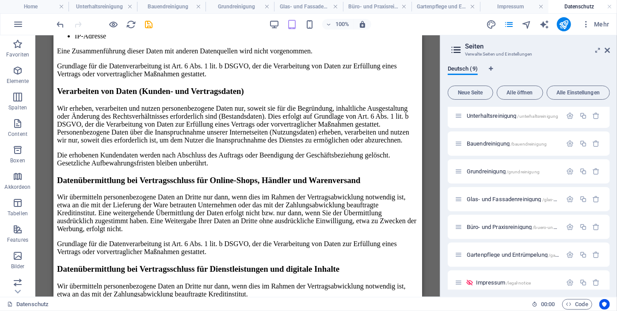
scroll to position [2353, 0]
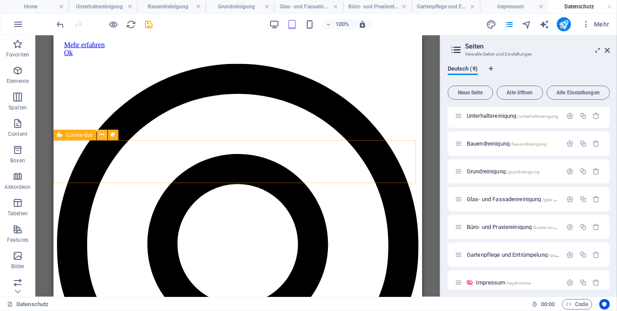
click at [102, 134] on icon at bounding box center [102, 134] width 5 height 9
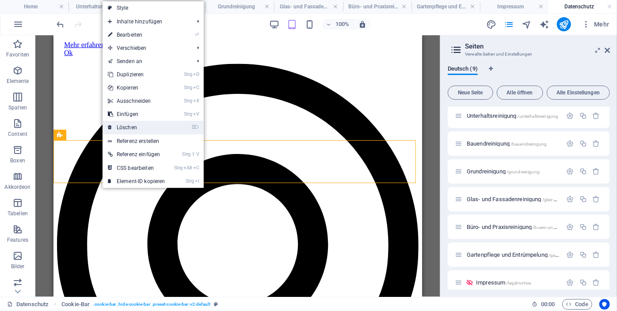
click at [132, 125] on link "⌦ Löschen" at bounding box center [136, 127] width 68 height 13
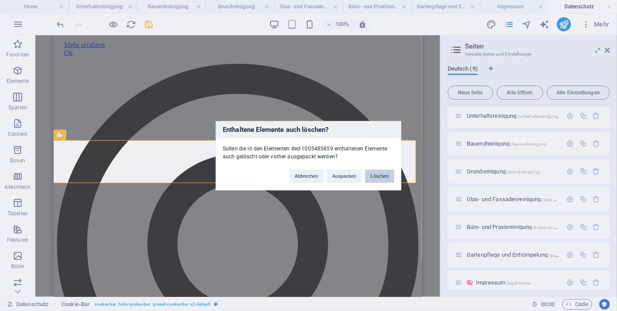
click at [375, 178] on button "Löschen" at bounding box center [379, 176] width 29 height 13
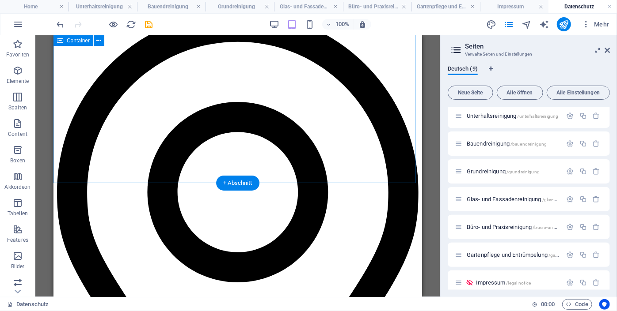
scroll to position [2311, 0]
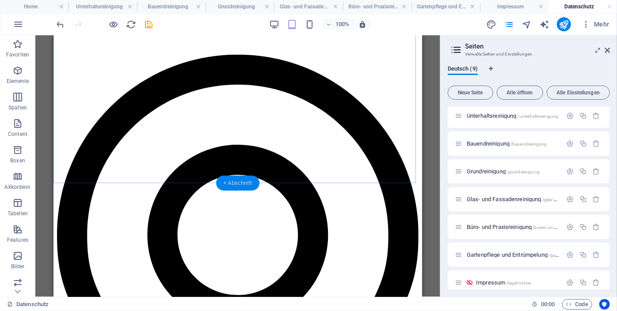
click at [237, 179] on div "+ Abschnitt" at bounding box center [237, 183] width 43 height 15
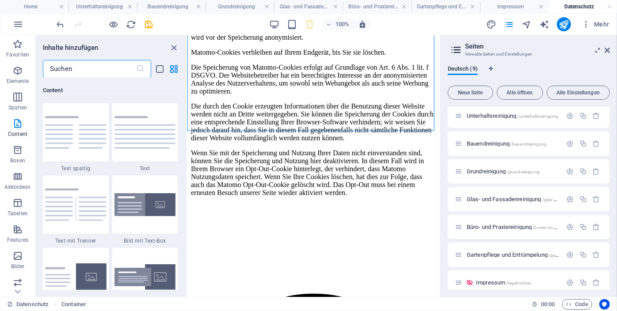
scroll to position [2630, 0]
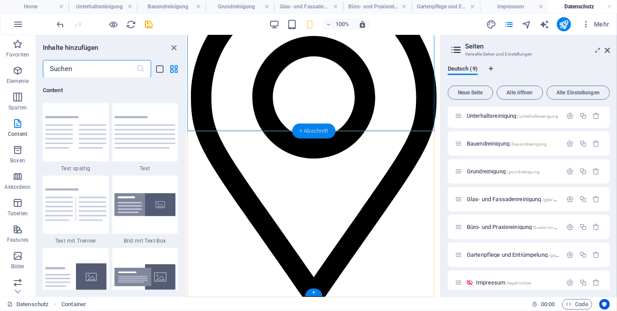
click at [310, 128] on div "+ Abschnitt" at bounding box center [313, 131] width 43 height 15
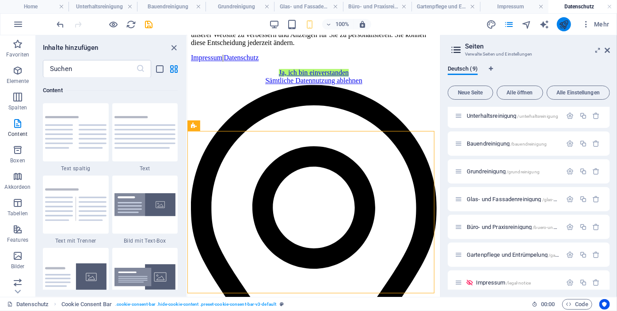
click at [564, 22] on icon "publish" at bounding box center [563, 24] width 10 height 10
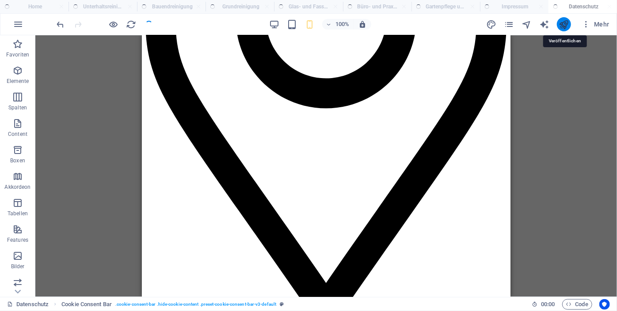
scroll to position [2488, 0]
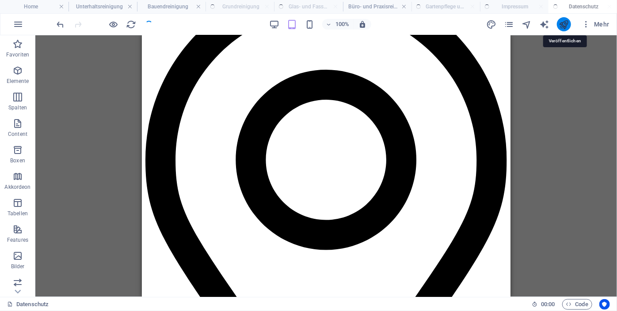
click at [567, 21] on icon "publish" at bounding box center [563, 24] width 10 height 10
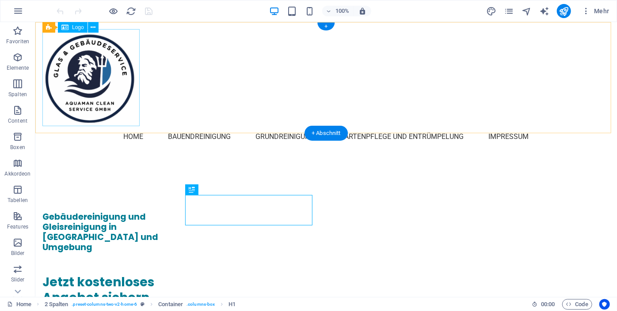
click at [92, 69] on div at bounding box center [325, 77] width 567 height 97
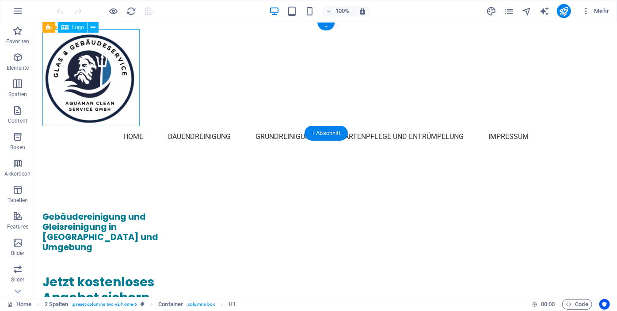
click at [92, 69] on div at bounding box center [325, 77] width 567 height 97
select select "px"
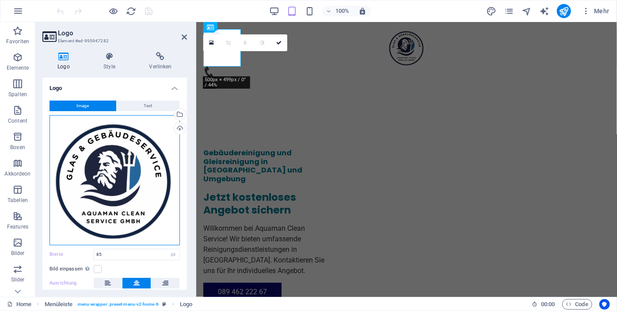
click at [98, 170] on div "Ziehe Dateien zum Hochladen hierher oder klicke hier, um aus Dateien oder koste…" at bounding box center [114, 180] width 130 height 130
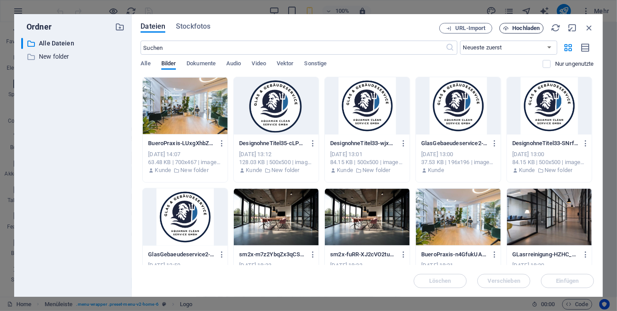
click at [518, 27] on span "Hochladen" at bounding box center [525, 28] width 27 height 5
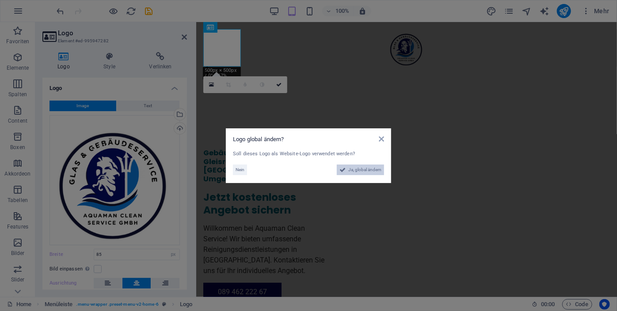
click at [369, 172] on span "Ja, global ändern" at bounding box center [364, 170] width 33 height 11
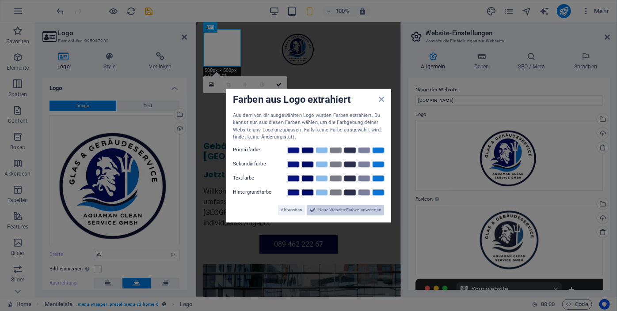
click at [368, 207] on span "Neue Website-Farben anwenden" at bounding box center [349, 210] width 63 height 11
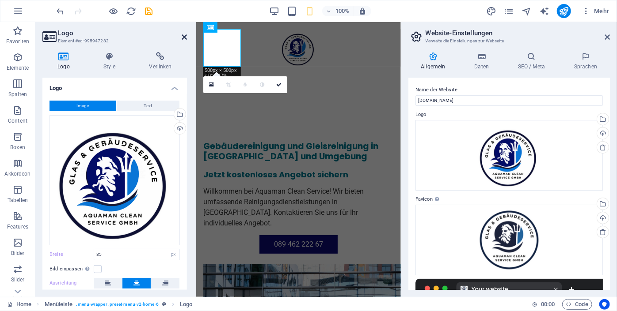
click at [182, 36] on icon at bounding box center [184, 37] width 5 height 7
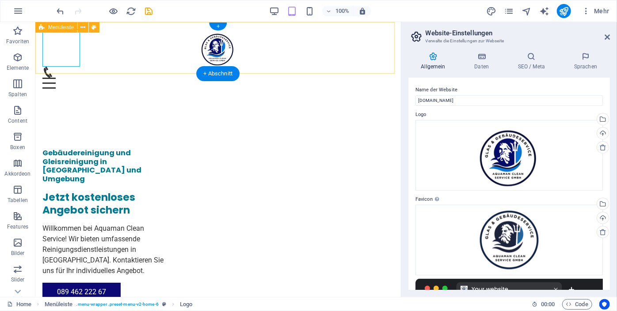
click at [158, 54] on div "Menu Home Unterhaltsreinigung Bauendreinigung Grundreinigung Glas- und Fassaden…" at bounding box center [217, 59] width 365 height 74
select select "header"
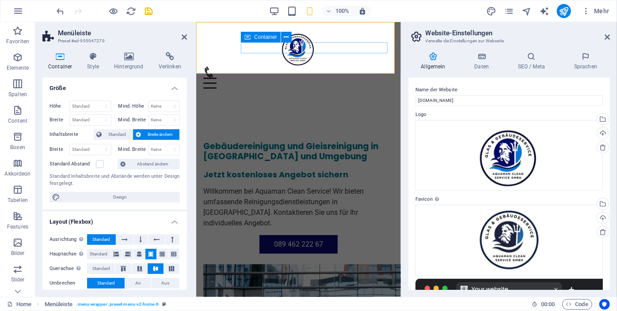
click at [268, 70] on div "Menu Home Unterhaltsreinigung Bauendreinigung Grundreinigung Glas- und Fassaden…" at bounding box center [298, 59] width 204 height 74
click at [131, 51] on div "Container Style Hintergrund Verlinken Größe Höhe Standard px rem % vh vw Mind. …" at bounding box center [114, 171] width 159 height 252
click at [130, 56] on icon at bounding box center [128, 56] width 41 height 9
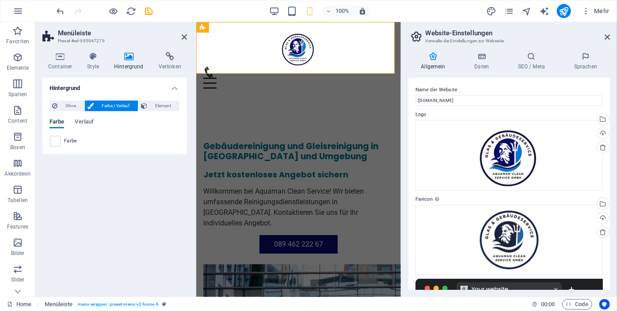
click at [130, 56] on icon at bounding box center [128, 56] width 41 height 9
click at [53, 138] on span at bounding box center [55, 141] width 10 height 10
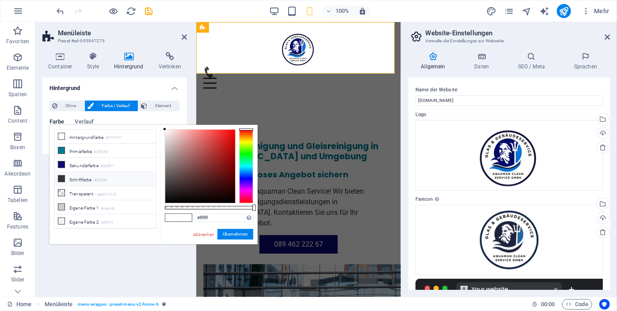
click at [88, 178] on li "Schriftfarbe #333333" at bounding box center [105, 179] width 102 height 14
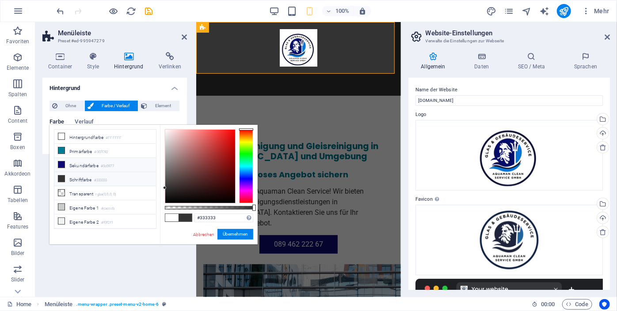
click at [82, 163] on li "Sekundärfarbe #0c0977" at bounding box center [105, 165] width 102 height 14
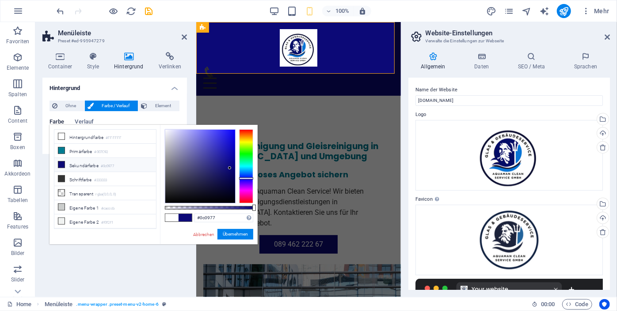
type input "#100e70"
click at [226, 170] on div at bounding box center [200, 166] width 70 height 73
click at [237, 232] on button "Übernehmen" at bounding box center [235, 234] width 36 height 11
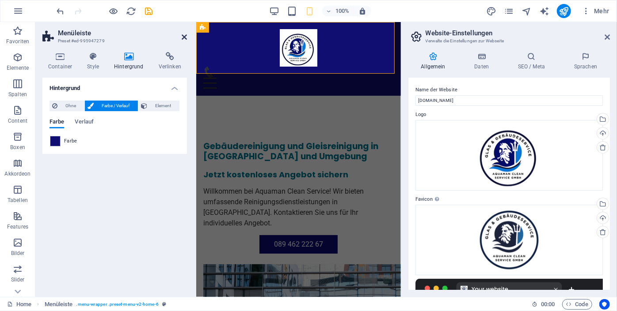
click at [186, 36] on icon at bounding box center [184, 37] width 5 height 7
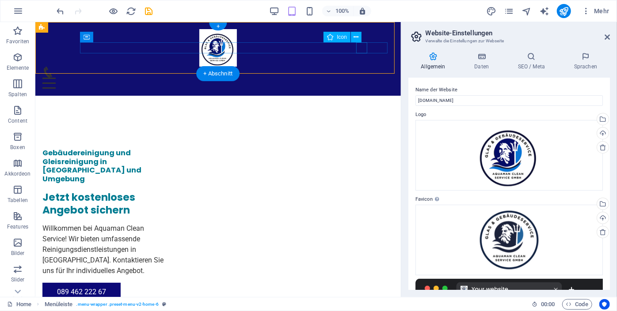
click at [356, 66] on figure at bounding box center [214, 71] width 344 height 11
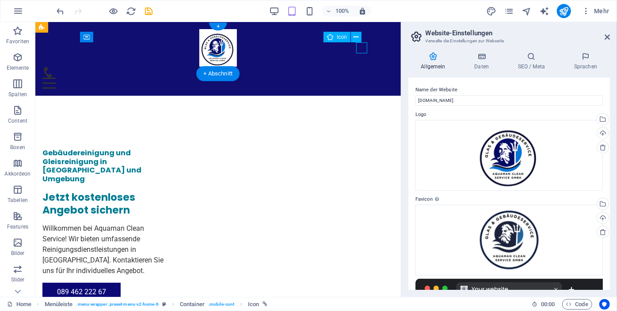
click at [356, 66] on figure at bounding box center [214, 71] width 344 height 11
select select "xMidYMid"
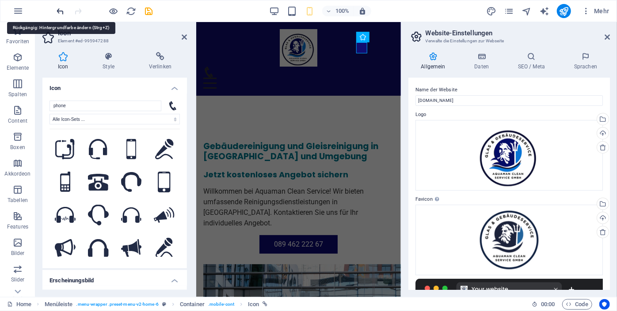
click at [62, 13] on icon "undo" at bounding box center [61, 11] width 10 height 10
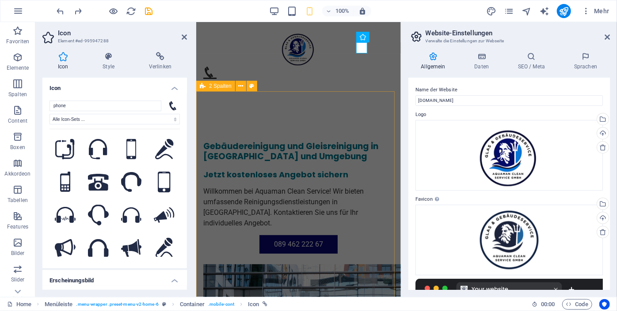
click at [279, 113] on div "Gebäudereinigung und Gleisreinigung in München und Umgebung Jetzt kostenloses A…" at bounding box center [298, 291] width 204 height 356
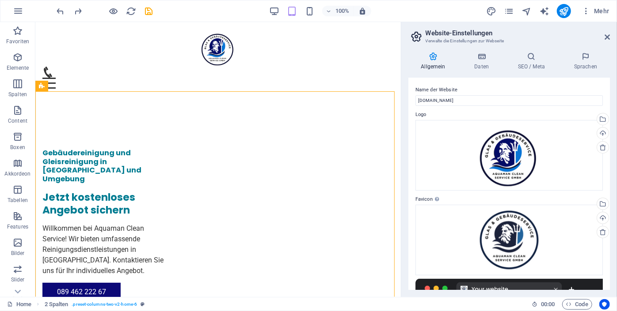
click at [609, 33] on h2 "Website-Einstellungen" at bounding box center [517, 33] width 184 height 8
click at [606, 34] on icon at bounding box center [606, 37] width 5 height 7
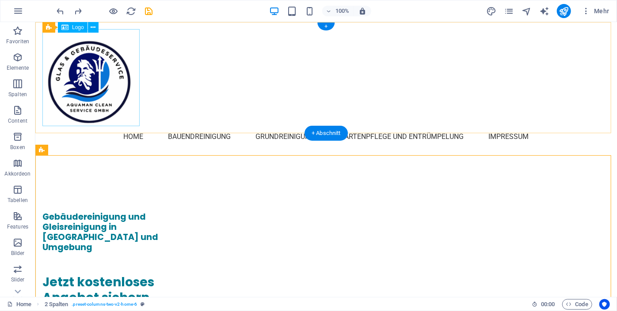
click at [58, 79] on div at bounding box center [325, 77] width 567 height 97
select select "px"
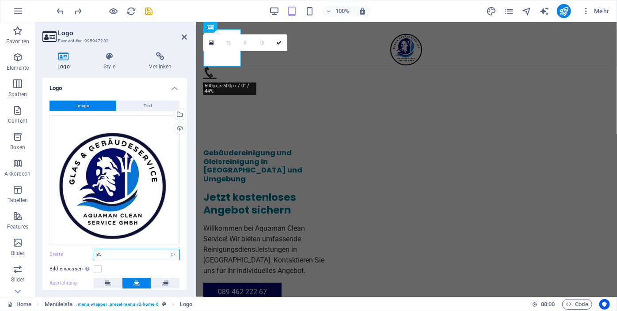
click at [105, 253] on input "85" at bounding box center [136, 255] width 85 height 11
type input "8"
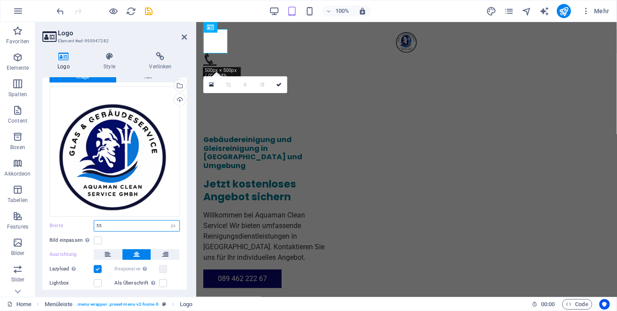
scroll to position [67, 0]
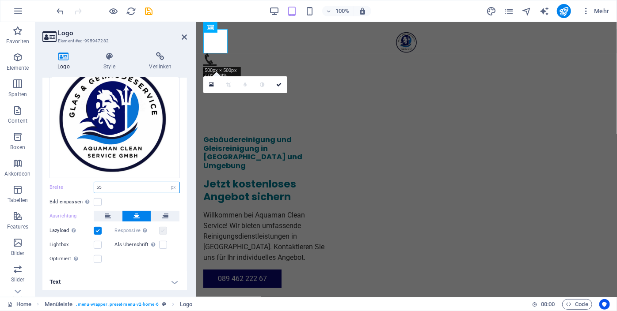
type input "55"
click at [162, 228] on label at bounding box center [163, 231] width 8 height 8
click at [111, 57] on icon at bounding box center [109, 56] width 42 height 9
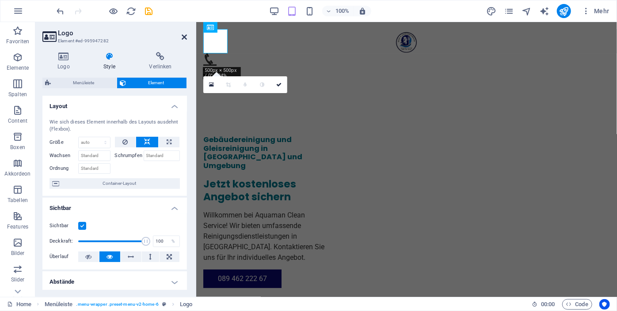
click at [185, 38] on icon at bounding box center [184, 37] width 5 height 7
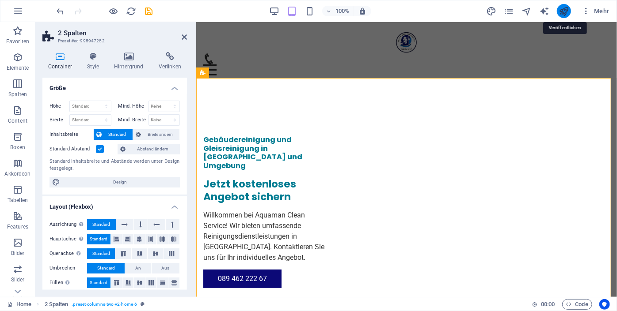
click at [565, 12] on icon "publish" at bounding box center [563, 11] width 10 height 10
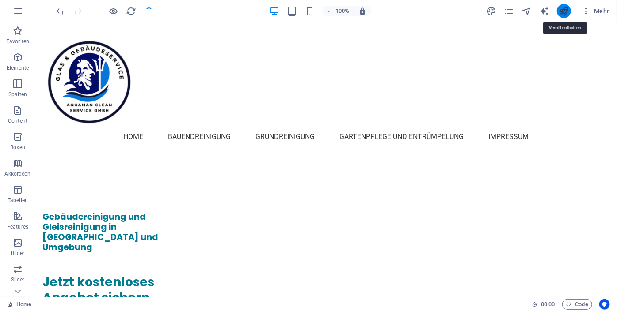
click at [565, 12] on icon "publish" at bounding box center [563, 11] width 10 height 10
click at [566, 11] on icon "publish" at bounding box center [563, 11] width 10 height 10
